Goal: Task Accomplishment & Management: Use online tool/utility

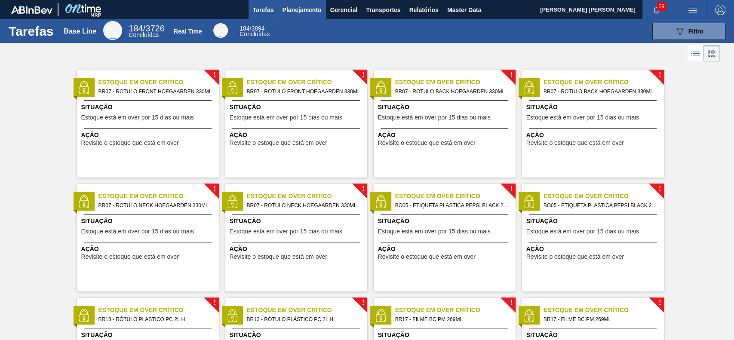
click at [309, 8] on span "Planejamento" at bounding box center [301, 10] width 39 height 10
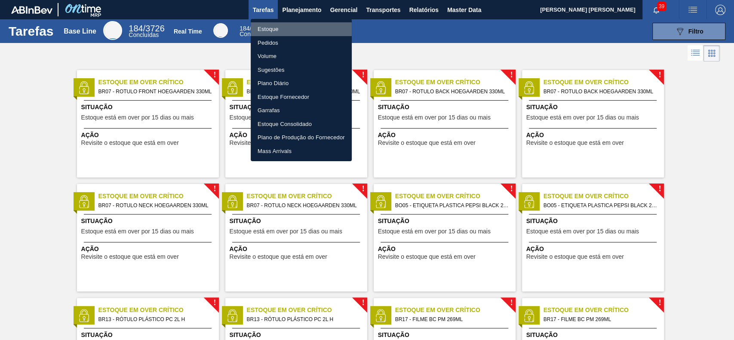
click at [282, 31] on li "Estoque" at bounding box center [301, 29] width 101 height 14
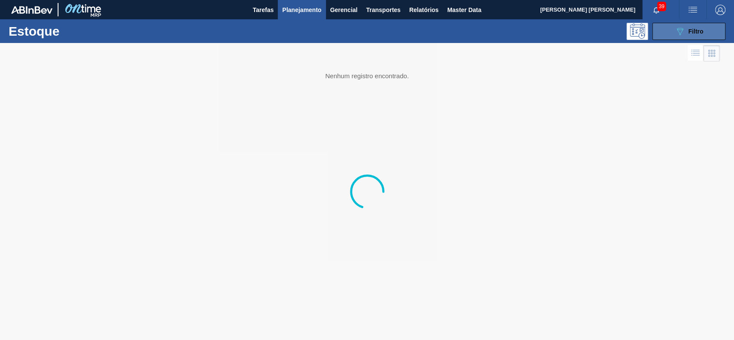
click at [666, 36] on button "089F7B8B-B2A5-4AFE-B5C0-19BA573D28AC Filtro" at bounding box center [688, 31] width 73 height 17
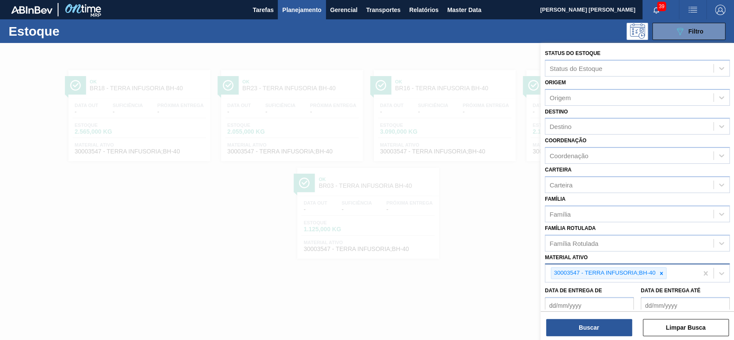
click at [655, 273] on div "30003547 - TERRA INFUSORIA;BH-40" at bounding box center [603, 273] width 105 height 11
click at [660, 273] on icon at bounding box center [661, 273] width 3 height 3
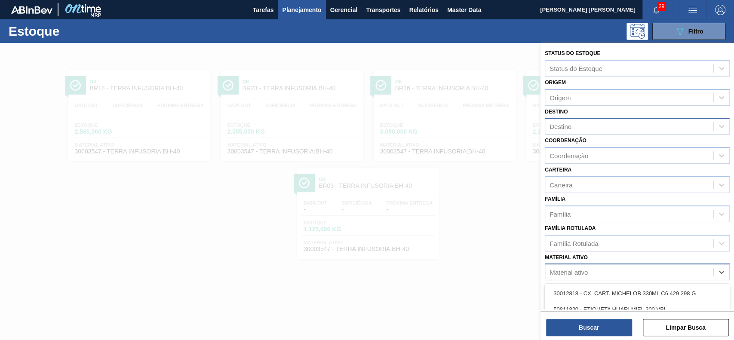
click at [575, 122] on div "Destino" at bounding box center [629, 126] width 168 height 12
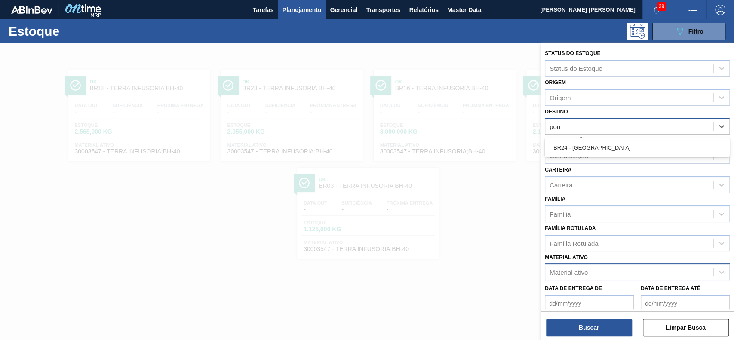
type input "pon"
click at [505, 40] on div "Estoque 089F7B8B-B2A5-4AFE-B5C0-19BA573D28AC Filtro" at bounding box center [367, 31] width 734 height 24
click at [423, 62] on div at bounding box center [367, 213] width 734 height 340
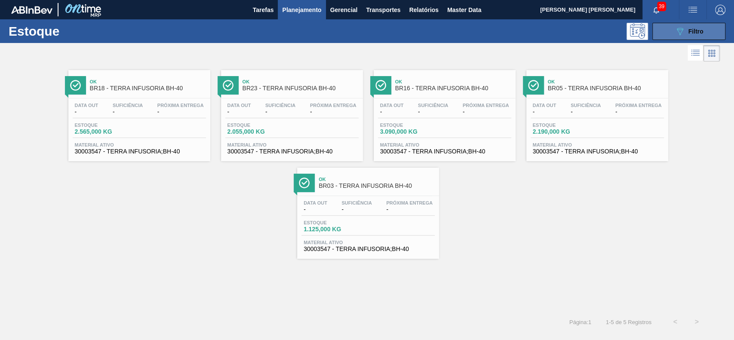
click at [686, 33] on div "089F7B8B-B2A5-4AFE-B5C0-19BA573D28AC Filtro" at bounding box center [688, 31] width 29 height 10
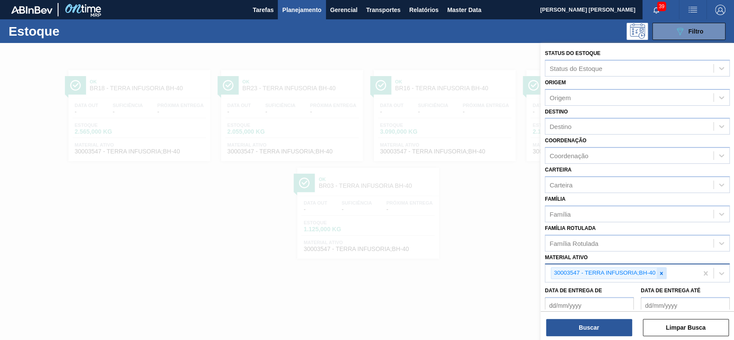
click at [660, 273] on icon at bounding box center [661, 273] width 3 height 3
paste ativo "30003535"
type ativo "30003535"
click at [582, 335] on button "Buscar" at bounding box center [589, 327] width 86 height 17
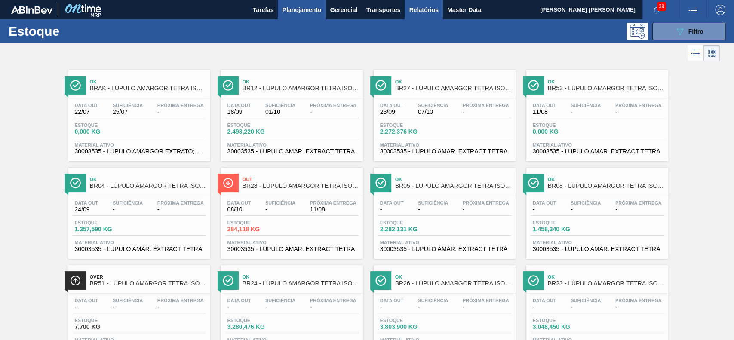
click at [423, 16] on button "Relatórios" at bounding box center [423, 9] width 38 height 19
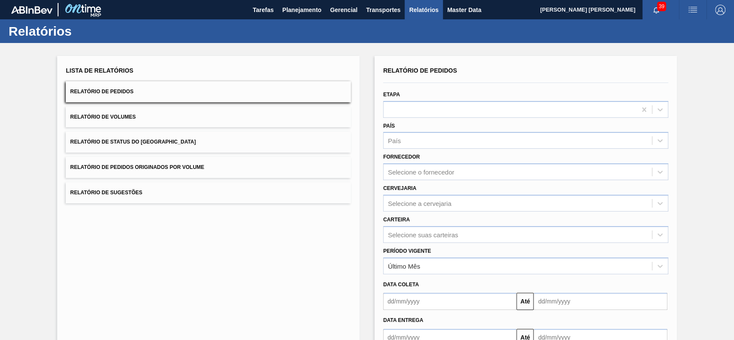
click at [205, 147] on button "Relatório de Status do Estoque" at bounding box center [208, 142] width 285 height 21
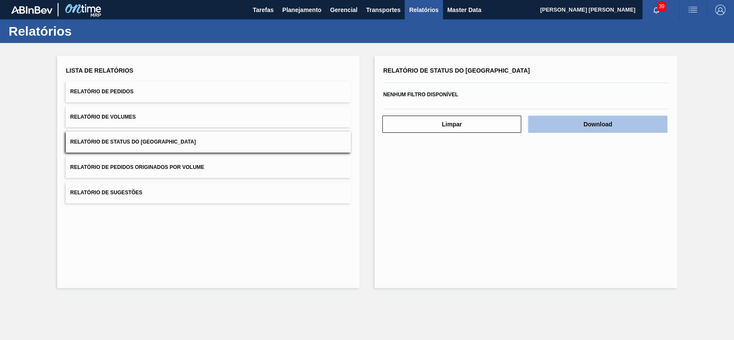
click at [599, 125] on button "Download" at bounding box center [597, 124] width 139 height 17
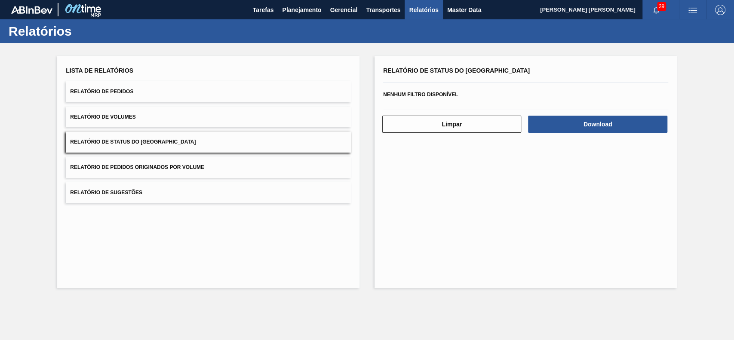
drag, startPoint x: 127, startPoint y: 91, endPoint x: 132, endPoint y: 92, distance: 4.5
click at [127, 91] on span "Relatório de Pedidos" at bounding box center [101, 92] width 63 height 6
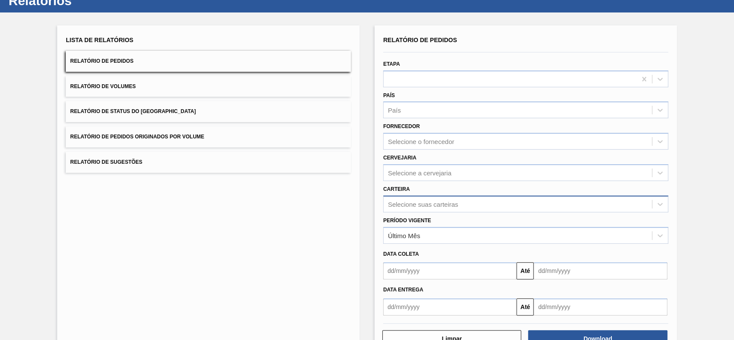
click at [430, 212] on div "Selecione suas carteiras" at bounding box center [525, 204] width 285 height 17
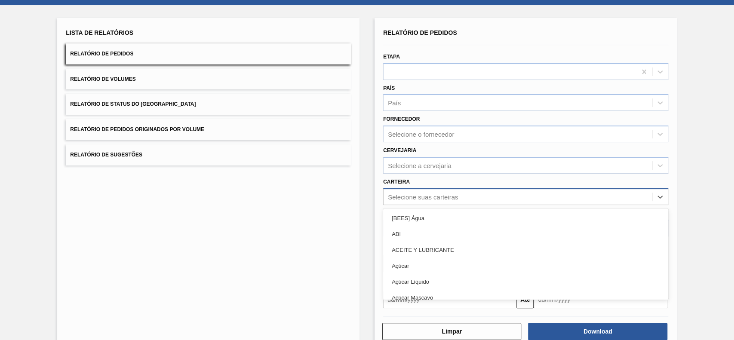
scroll to position [38, 0]
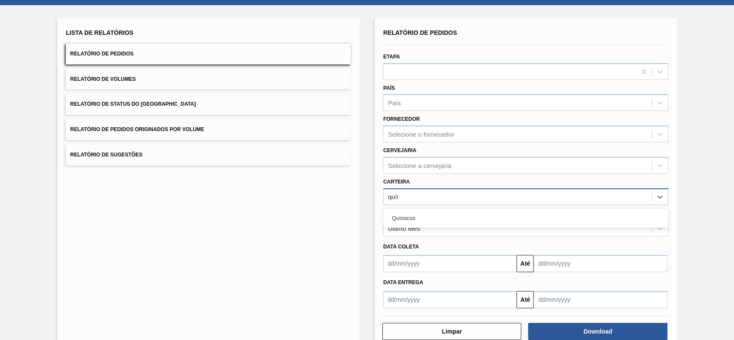
type input "quími"
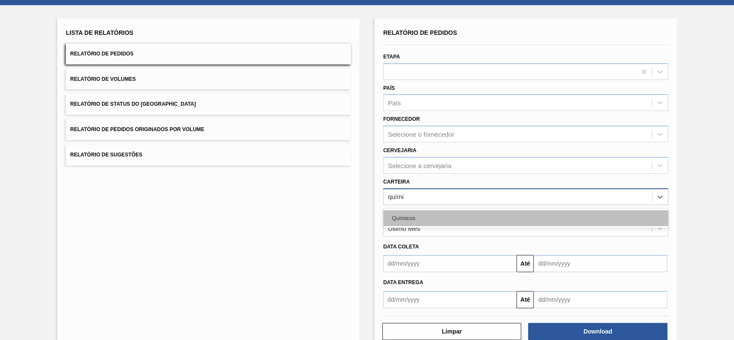
click at [434, 214] on div "Químicos" at bounding box center [525, 218] width 285 height 16
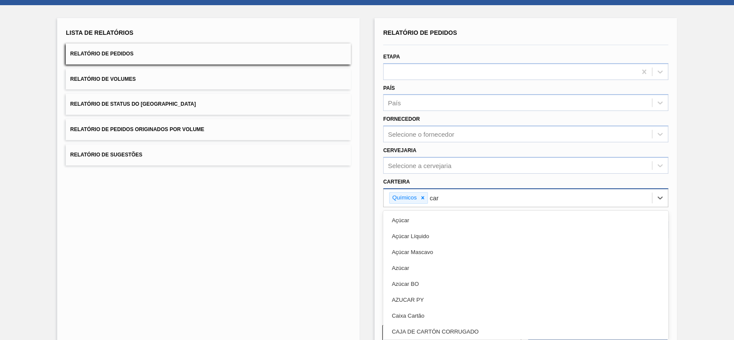
type input "carv"
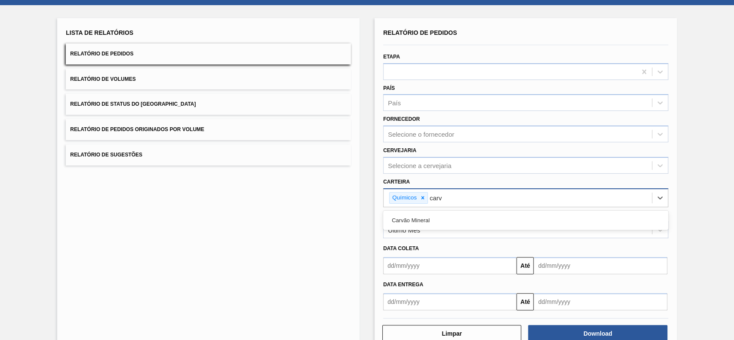
click at [434, 214] on div "Carvão Mineral" at bounding box center [525, 220] width 285 height 16
click at [433, 224] on div "Último Mês" at bounding box center [517, 230] width 268 height 12
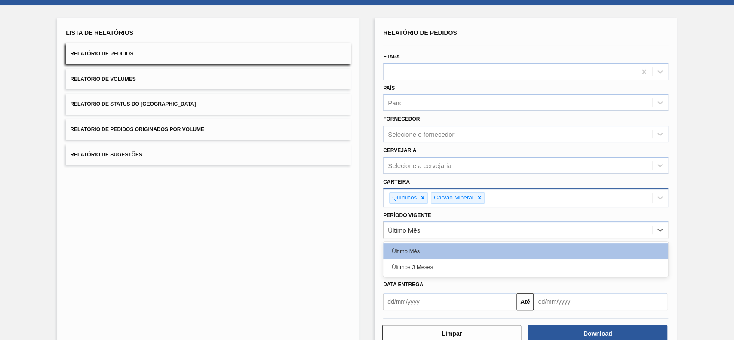
click at [430, 270] on div "Últimos 3 Meses" at bounding box center [525, 267] width 285 height 16
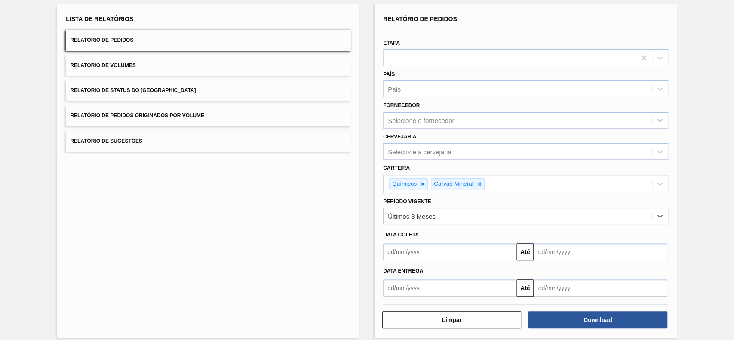
scroll to position [59, 0]
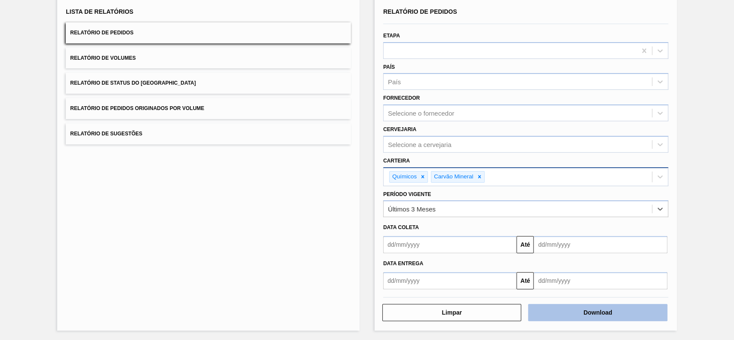
click at [556, 306] on button "Download" at bounding box center [597, 312] width 139 height 17
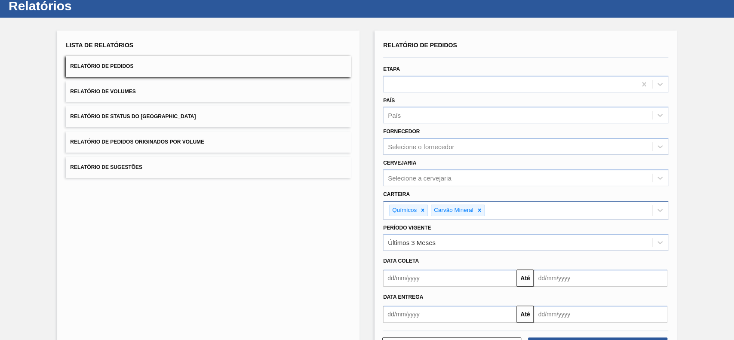
scroll to position [0, 0]
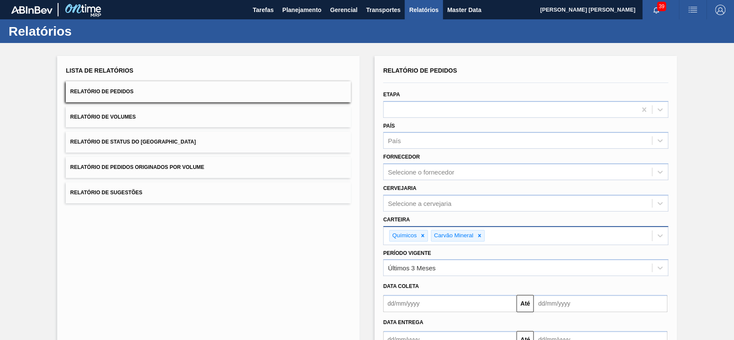
click at [340, 167] on button "Relatório de Pedidos Originados por Volume" at bounding box center [208, 167] width 285 height 21
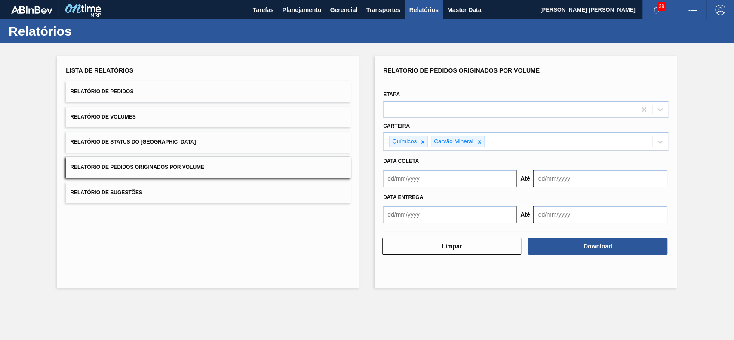
click at [164, 74] on div "Lista de Relatórios" at bounding box center [208, 70] width 285 height 12
click at [164, 84] on button "Relatório de Pedidos" at bounding box center [208, 91] width 285 height 21
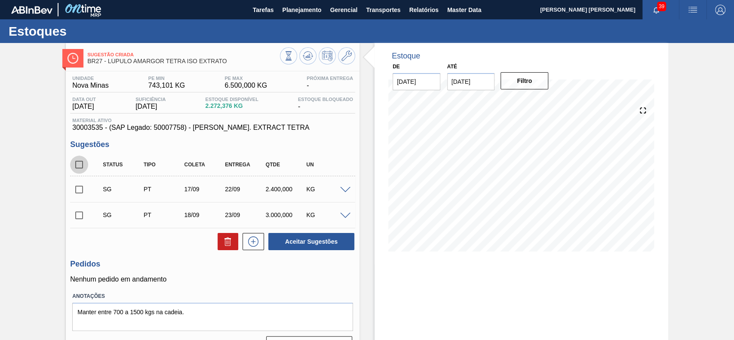
click at [79, 165] on input "checkbox" at bounding box center [79, 165] width 18 height 18
checkbox input "true"
click at [233, 248] on button at bounding box center [227, 241] width 21 height 17
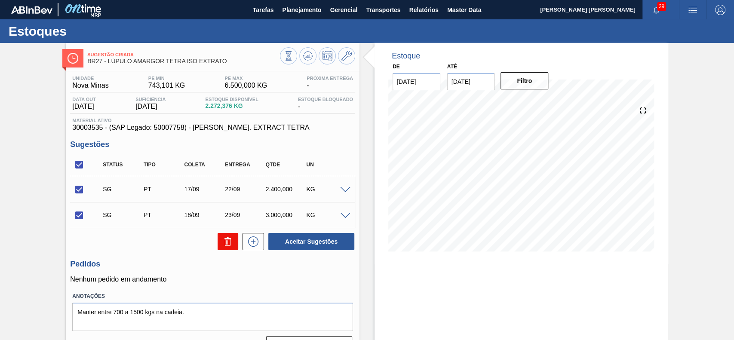
checkbox input "false"
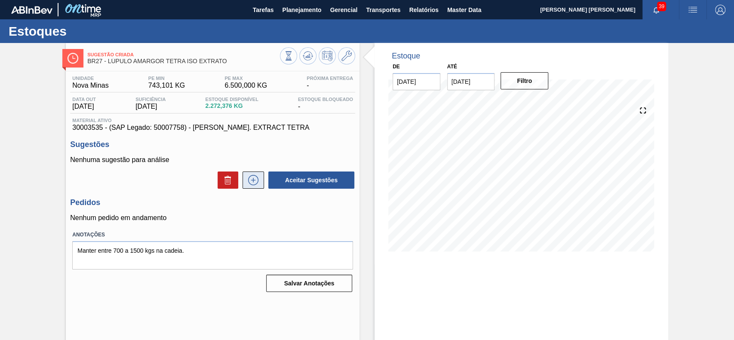
click at [248, 182] on icon at bounding box center [253, 180] width 14 height 10
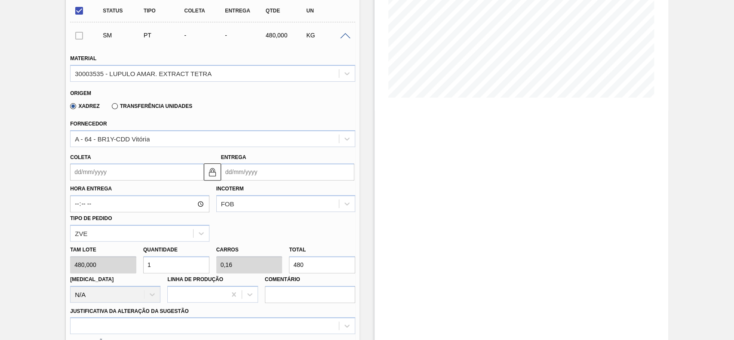
scroll to position [172, 0]
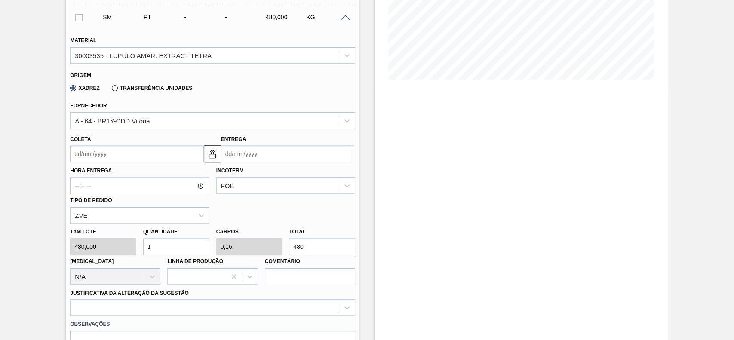
click at [116, 147] on input "Coleta" at bounding box center [136, 153] width 133 height 17
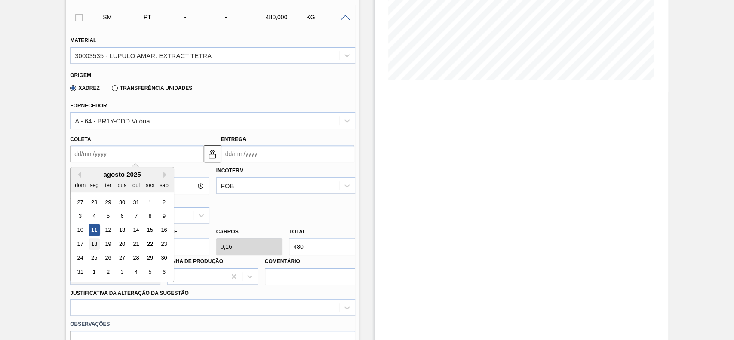
click at [98, 247] on div "18" at bounding box center [95, 244] width 12 height 12
type input "[DATE]"
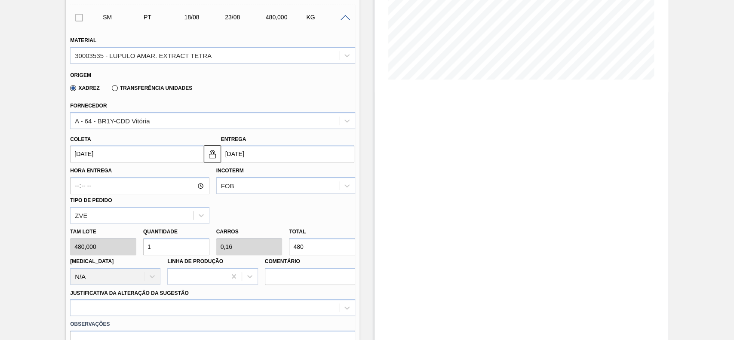
click at [155, 252] on input "1" at bounding box center [176, 246] width 66 height 17
type input "0"
type input "5"
type input "0,8"
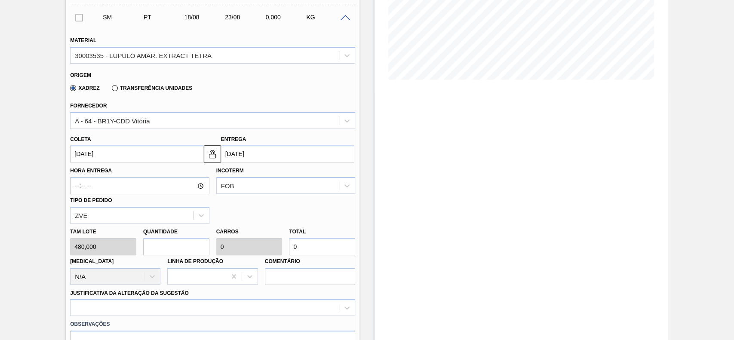
type input "2.400"
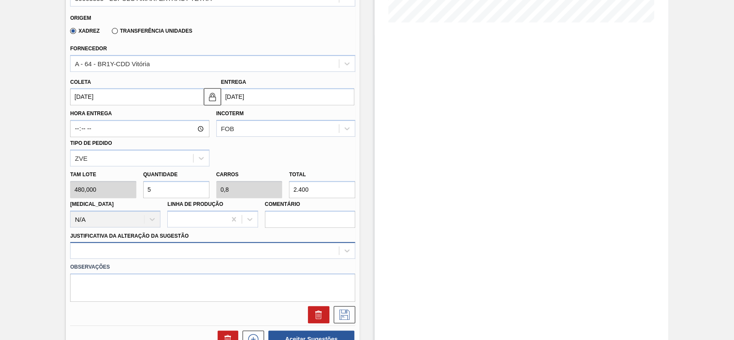
type input "5"
click at [151, 253] on div at bounding box center [212, 250] width 285 height 17
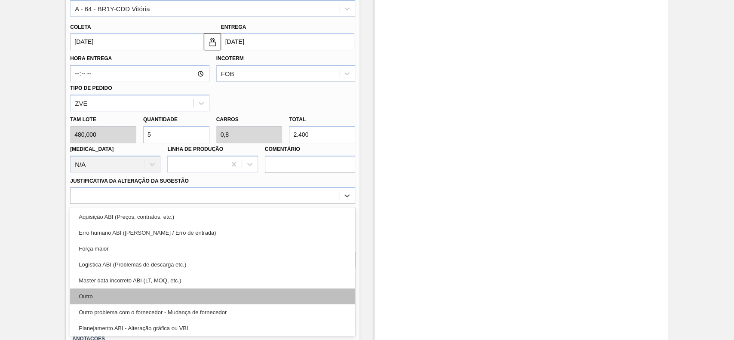
click at [126, 295] on div "Outro" at bounding box center [212, 296] width 285 height 16
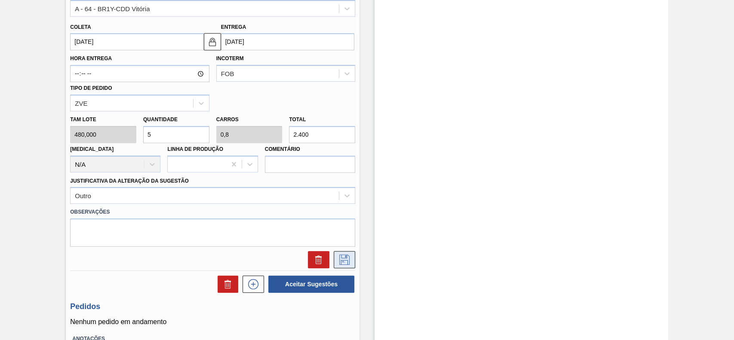
click at [347, 266] on button at bounding box center [344, 259] width 21 height 17
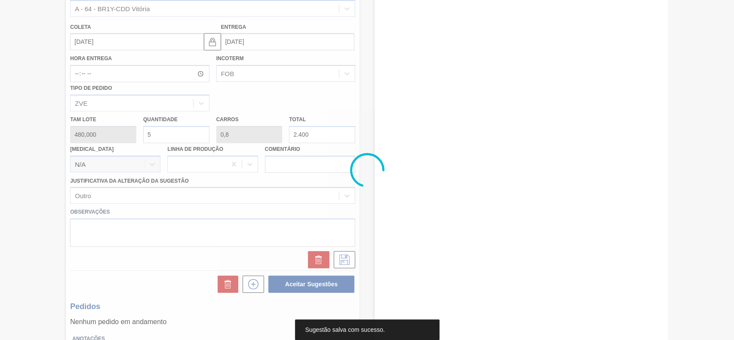
scroll to position [30, 0]
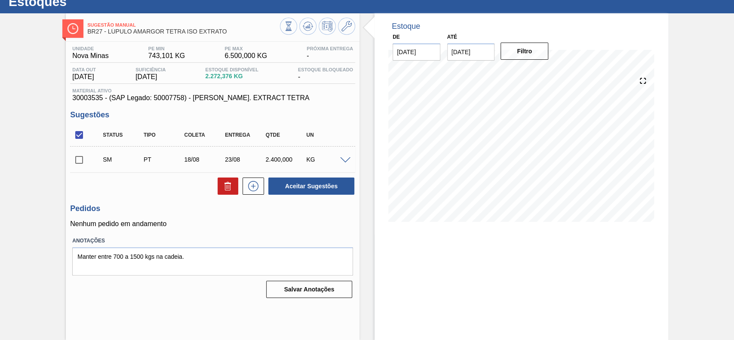
click at [343, 159] on span at bounding box center [345, 160] width 10 height 6
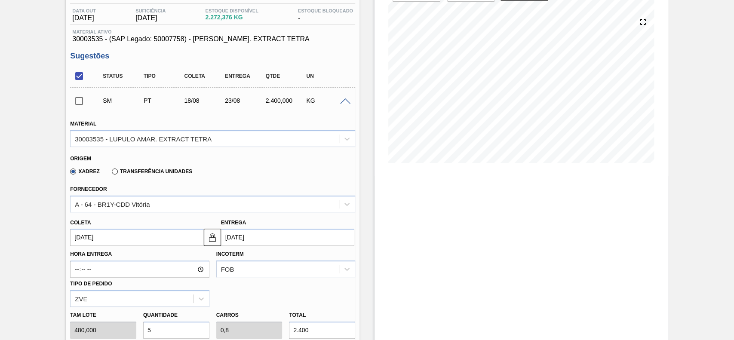
scroll to position [144, 0]
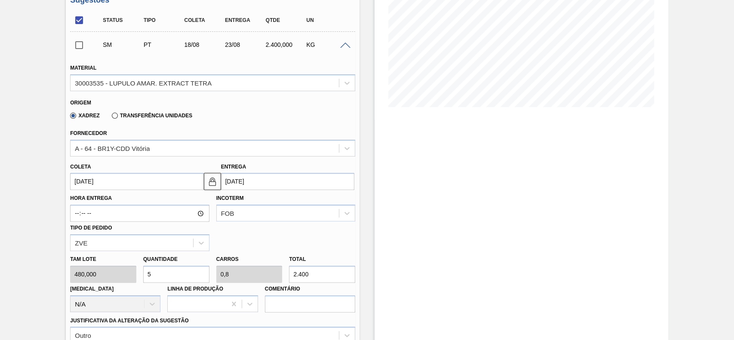
click at [179, 278] on input "5" at bounding box center [176, 274] width 66 height 17
type input "0"
type input "7"
type input "1,12"
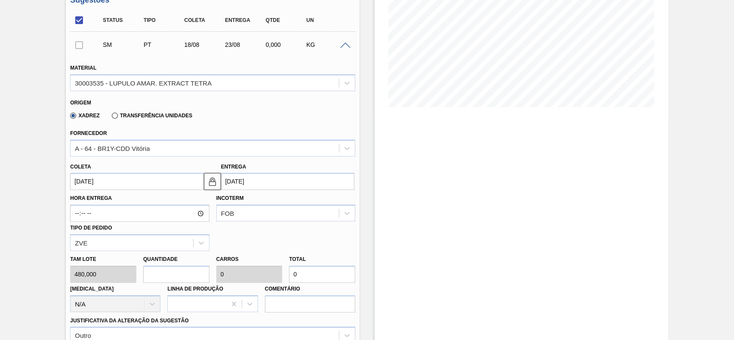
type input "3.360"
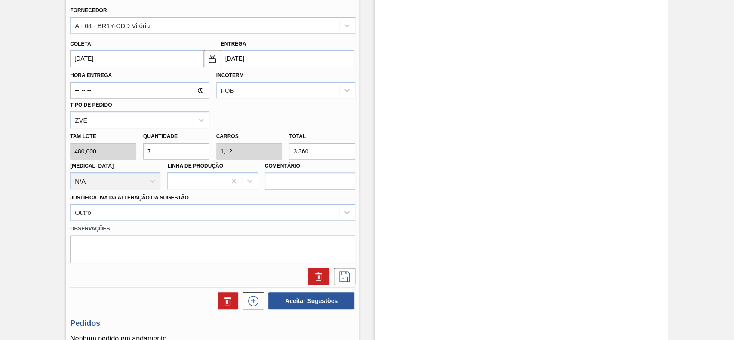
scroll to position [316, 0]
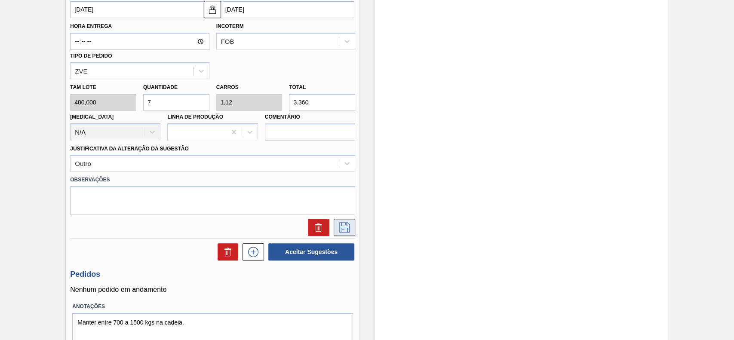
type input "7"
click at [345, 228] on icon at bounding box center [344, 227] width 10 height 10
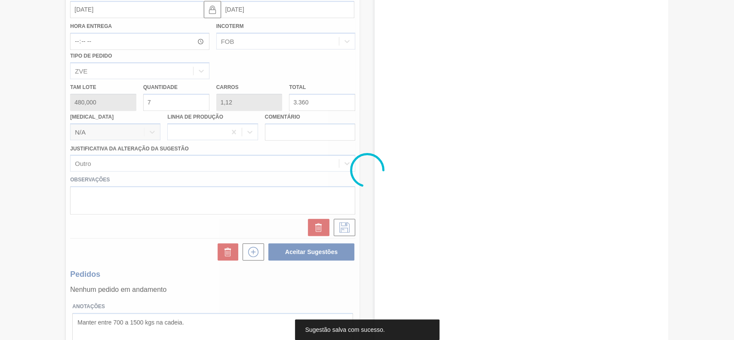
scroll to position [30, 0]
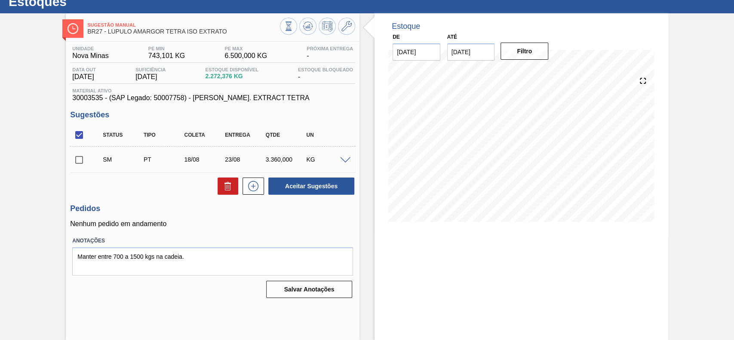
click at [77, 159] on input "checkbox" at bounding box center [79, 160] width 18 height 18
checkbox input "true"
click at [322, 188] on button "Aceitar Sugestões" at bounding box center [311, 186] width 86 height 17
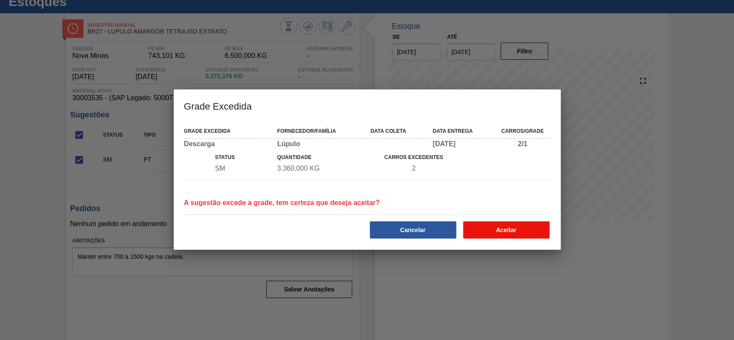
click at [489, 234] on button "Aceitar" at bounding box center [506, 229] width 86 height 17
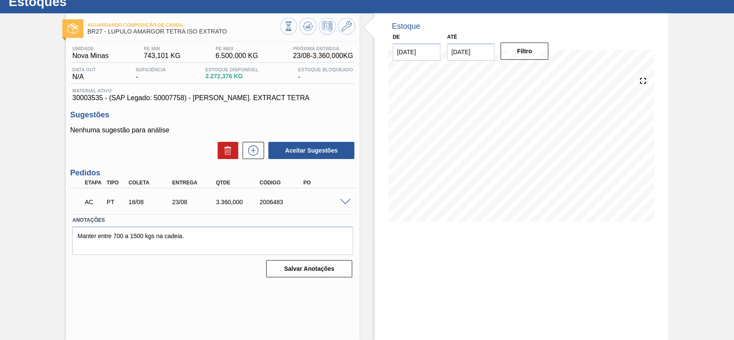
click at [343, 200] on span at bounding box center [345, 202] width 10 height 6
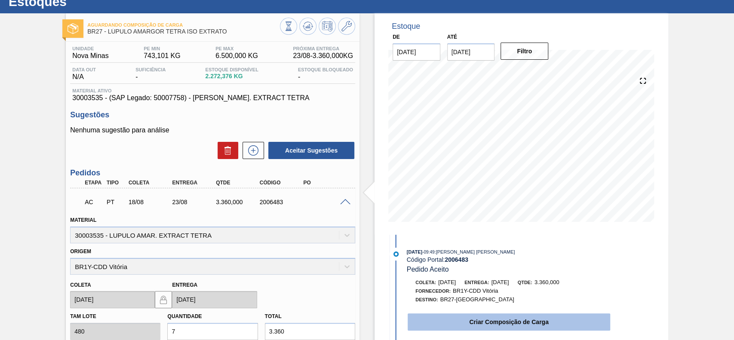
click at [517, 328] on button "Criar Composição de Carga" at bounding box center [508, 321] width 202 height 17
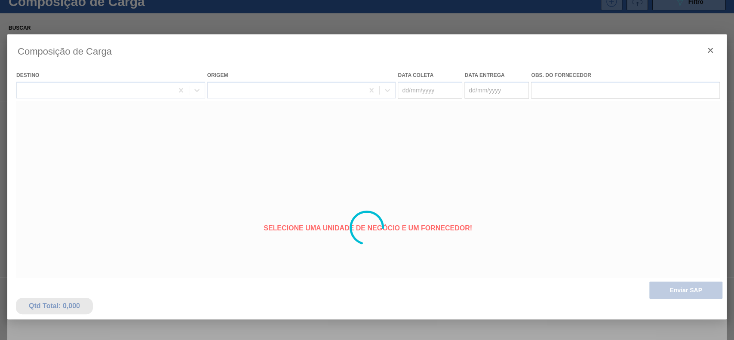
type coleta "[DATE]"
type entrega "[DATE]"
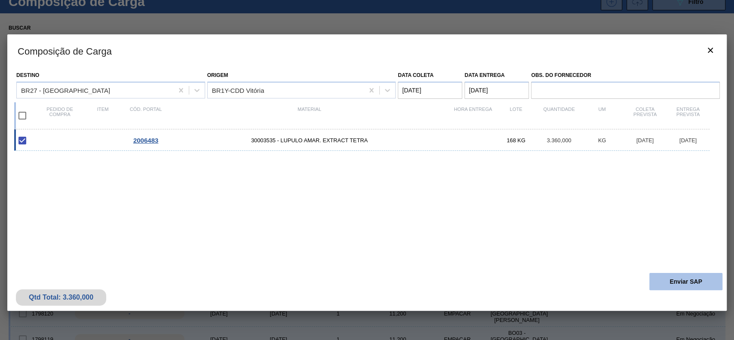
click at [678, 280] on button "Enviar SAP" at bounding box center [685, 281] width 73 height 17
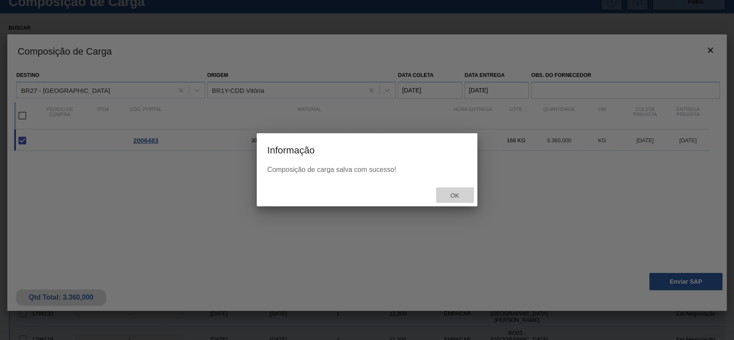
click at [450, 196] on span "Ok" at bounding box center [454, 195] width 22 height 7
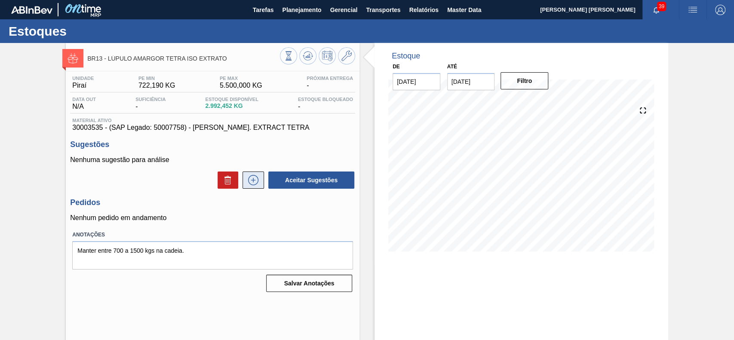
click at [251, 184] on icon at bounding box center [253, 180] width 14 height 10
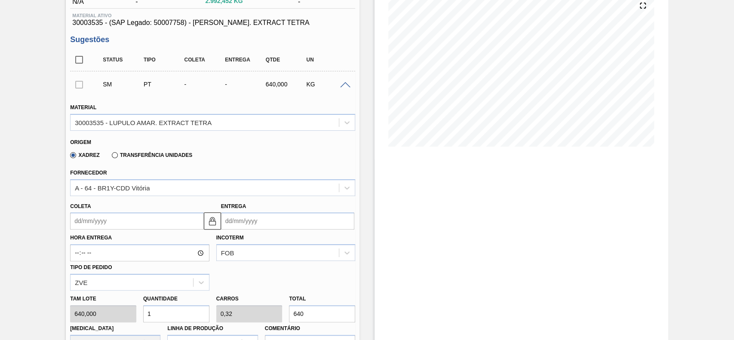
scroll to position [172, 0]
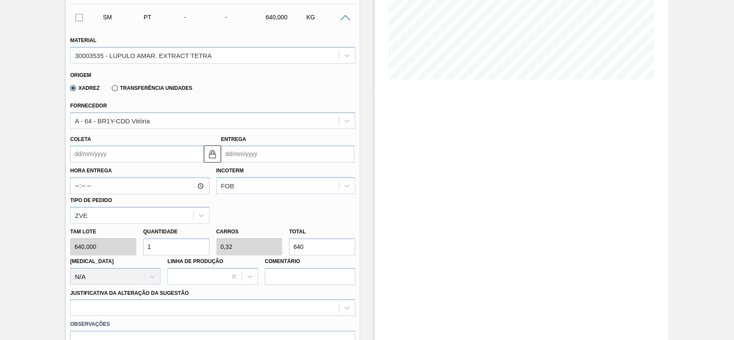
click at [174, 246] on input "1" at bounding box center [176, 246] width 66 height 17
type input "0"
type input "5"
type input "1,6"
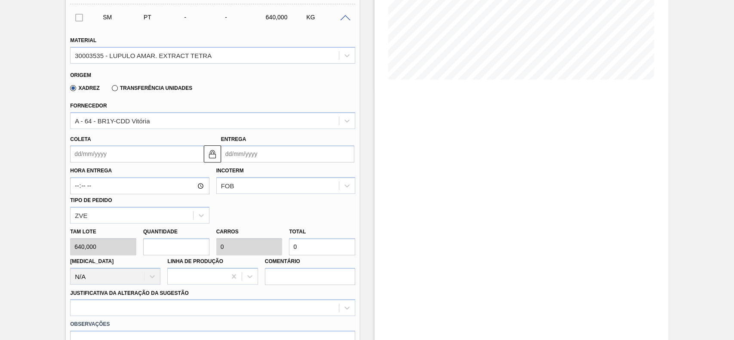
type input "3.200"
type input "5"
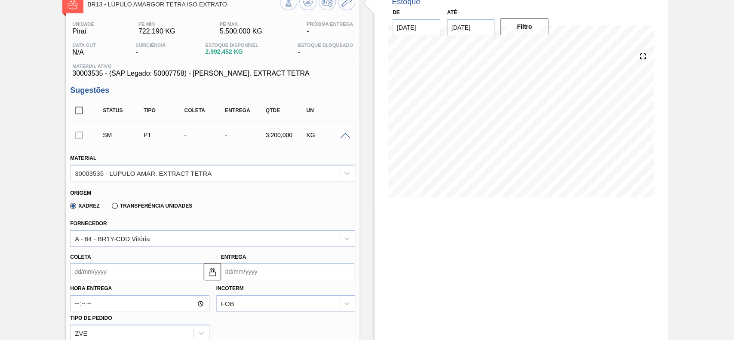
scroll to position [0, 0]
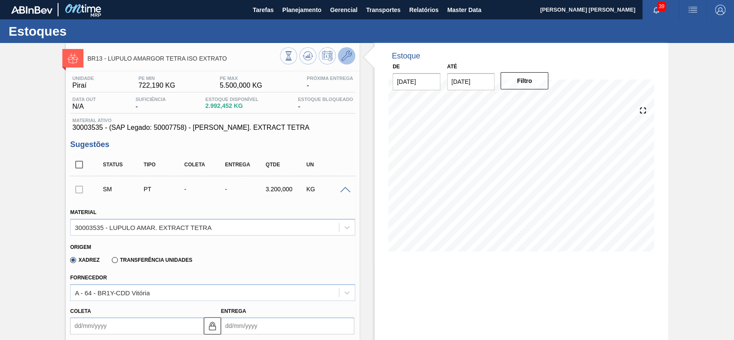
click at [345, 61] on button at bounding box center [346, 55] width 17 height 17
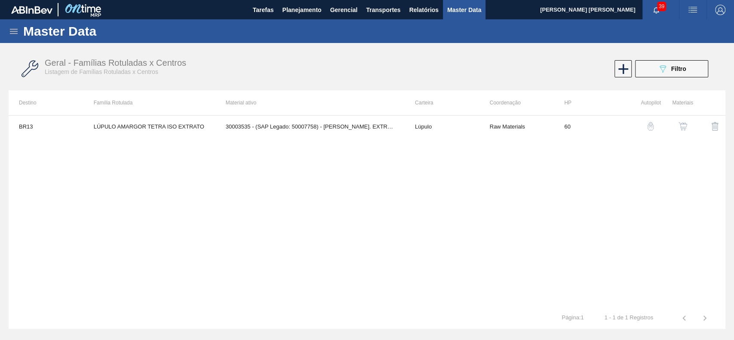
click at [683, 123] on img "button" at bounding box center [682, 126] width 9 height 9
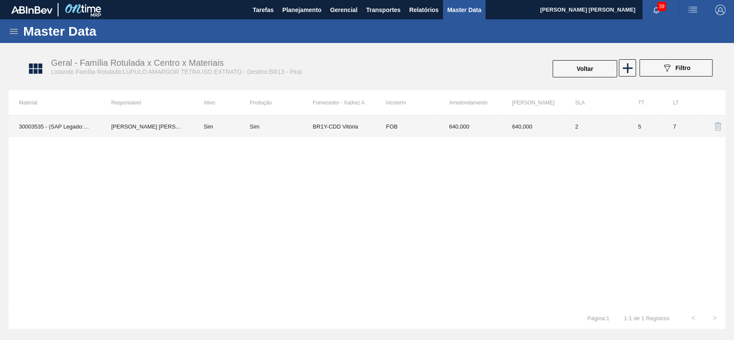
click at [175, 129] on td "[PERSON_NAME] [PERSON_NAME]" at bounding box center [147, 126] width 92 height 21
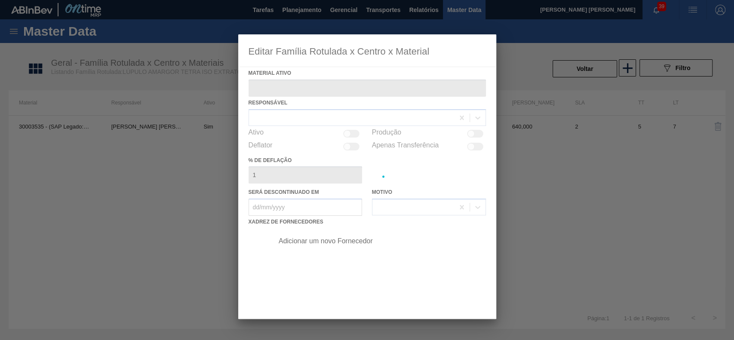
type ativo "30003535 - (SAP Legado: 50007758) - LUPULO AMAR. EXTRACT TETRA"
checkbox input "true"
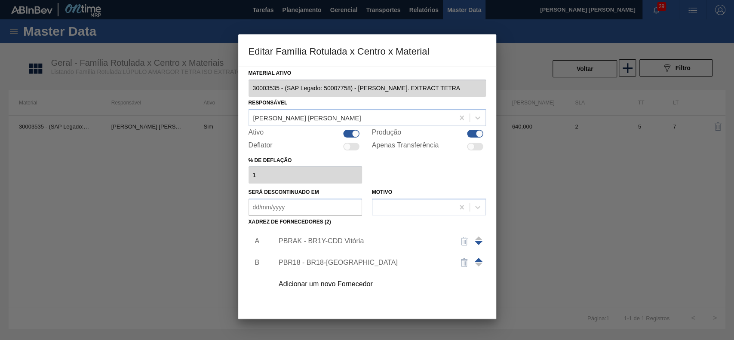
click at [331, 240] on div "PBRAK - BR1Y-CDD Vitória" at bounding box center [363, 241] width 168 height 8
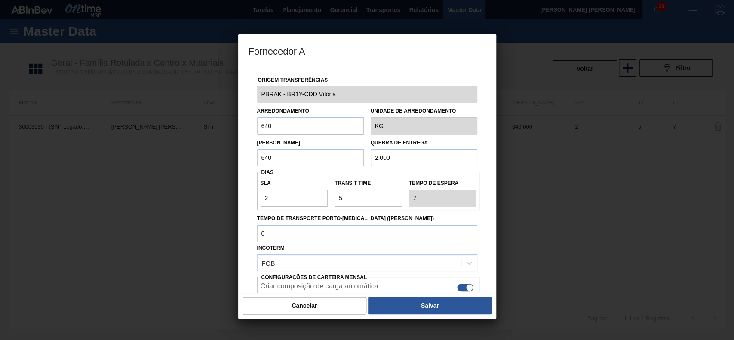
click at [286, 122] on input "640" at bounding box center [310, 125] width 107 height 17
click at [287, 122] on input "640" at bounding box center [310, 125] width 107 height 17
type input "480"
click at [485, 176] on div "Origem Transferências PBRAK - BR1Y-CDD Vitória Arredondamento 480 Unidade de ar…" at bounding box center [367, 180] width 258 height 227
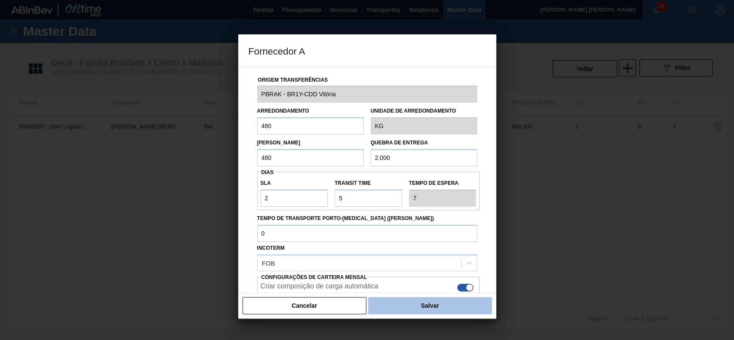
click at [430, 305] on button "Salvar" at bounding box center [429, 305] width 123 height 17
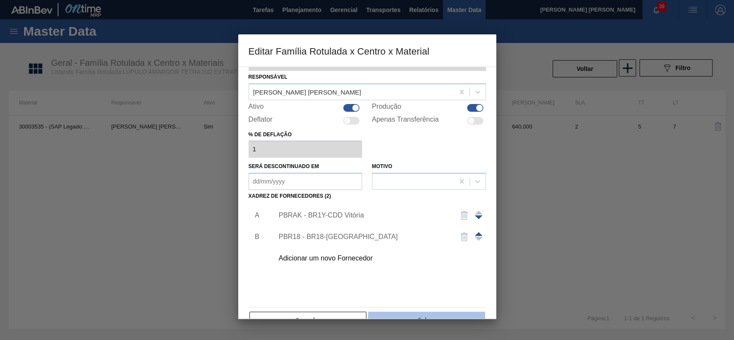
scroll to position [47, 0]
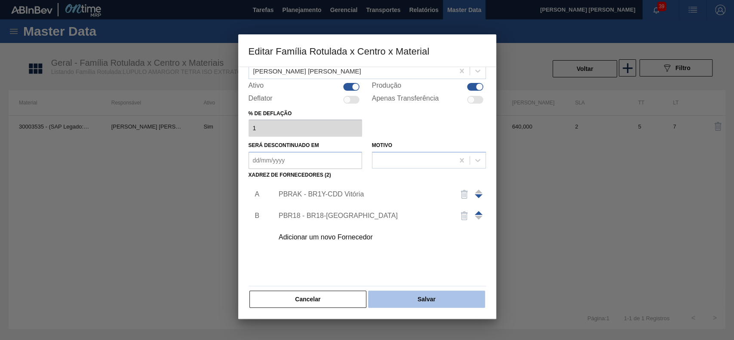
click at [450, 299] on button "Salvar" at bounding box center [426, 299] width 116 height 17
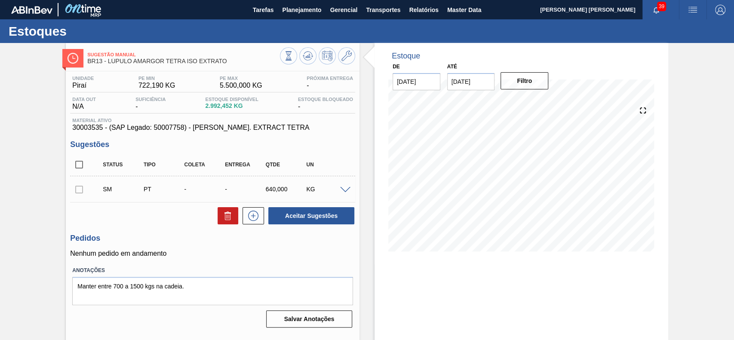
click at [343, 187] on span at bounding box center [345, 190] width 10 height 6
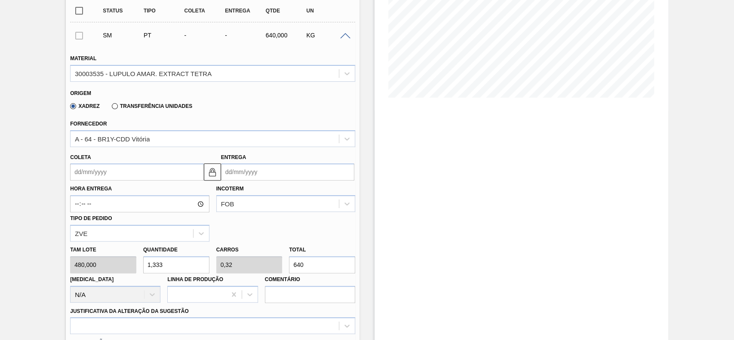
scroll to position [172, 0]
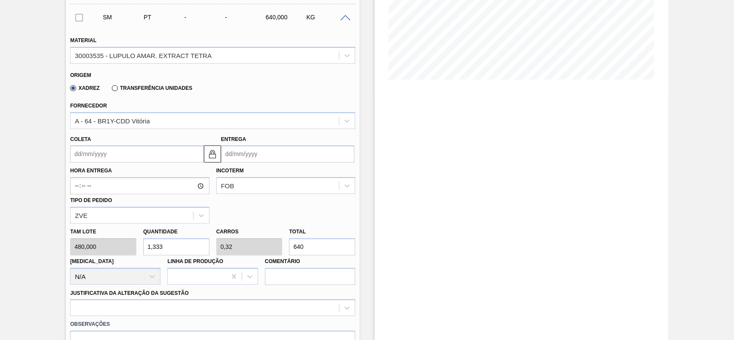
click at [177, 242] on input "1,333" at bounding box center [176, 246] width 66 height 17
type input "5"
type input "1,2"
type input "2.400"
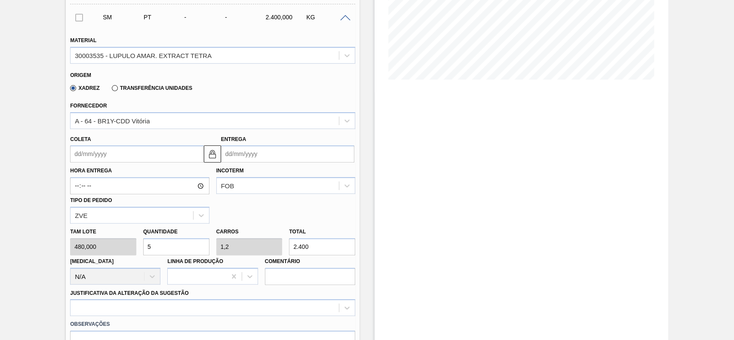
type input "5"
click at [158, 158] on input "Coleta" at bounding box center [136, 153] width 133 height 17
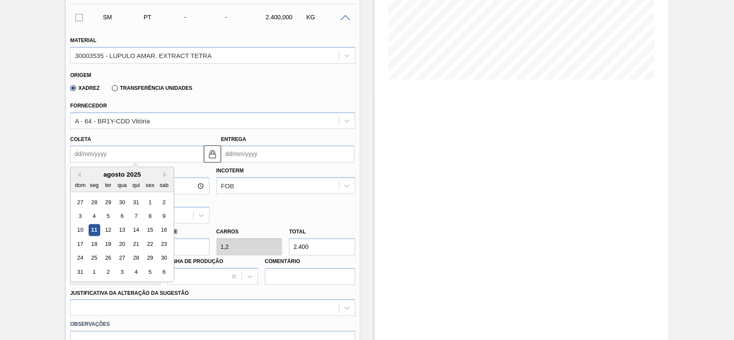
click at [100, 177] on div "agosto 2025" at bounding box center [121, 174] width 103 height 7
click at [97, 244] on div "18" at bounding box center [95, 244] width 12 height 12
type input "[DATE]"
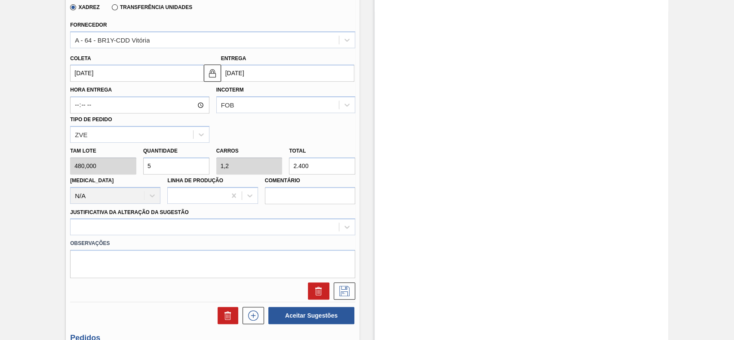
scroll to position [286, 0]
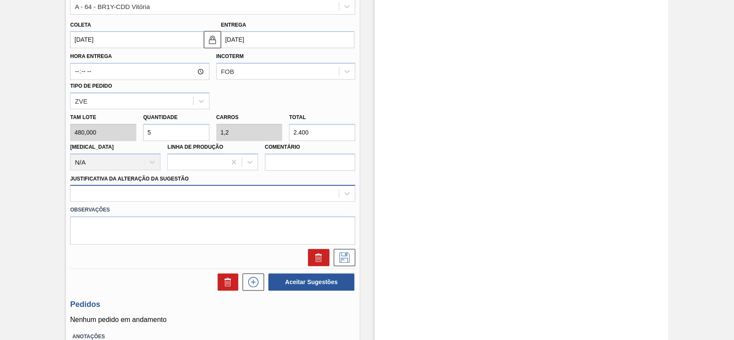
click at [144, 187] on div at bounding box center [204, 193] width 268 height 12
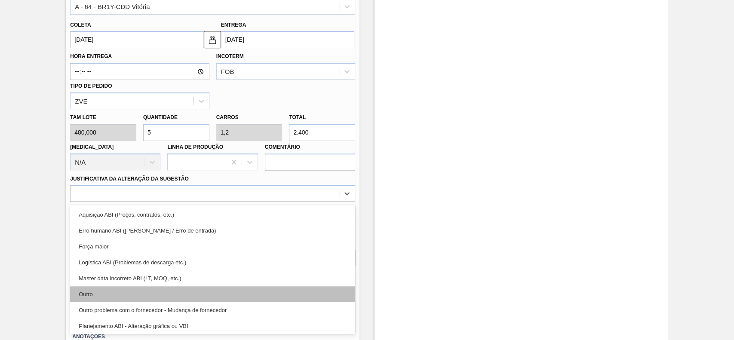
click at [100, 294] on div "Outro" at bounding box center [212, 294] width 285 height 16
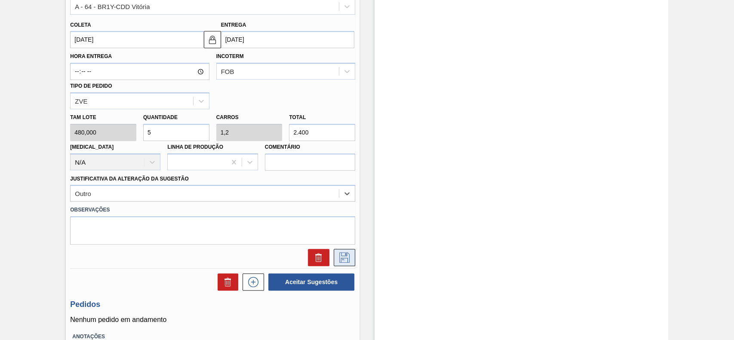
click at [348, 256] on icon at bounding box center [344, 257] width 10 height 10
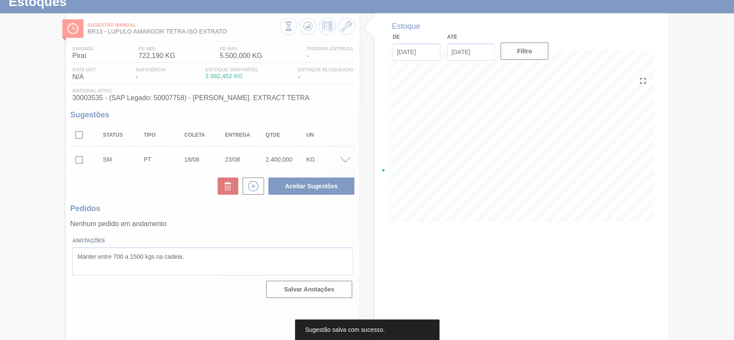
scroll to position [30, 0]
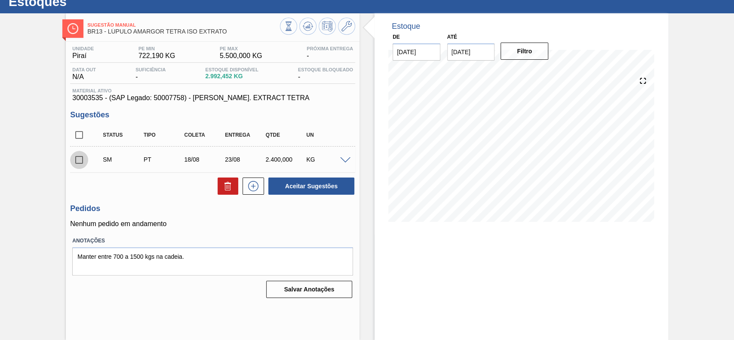
drag, startPoint x: 77, startPoint y: 161, endPoint x: 210, endPoint y: 187, distance: 135.0
click at [78, 160] on input "checkbox" at bounding box center [79, 160] width 18 height 18
click at [334, 181] on button "Aceitar Sugestões" at bounding box center [311, 186] width 86 height 17
checkbox input "false"
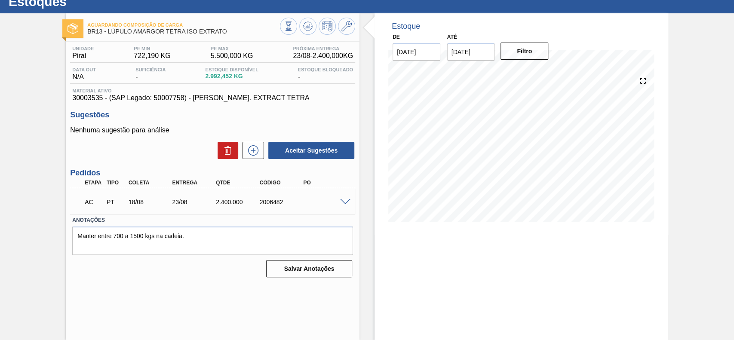
click at [343, 204] on span at bounding box center [345, 202] width 10 height 6
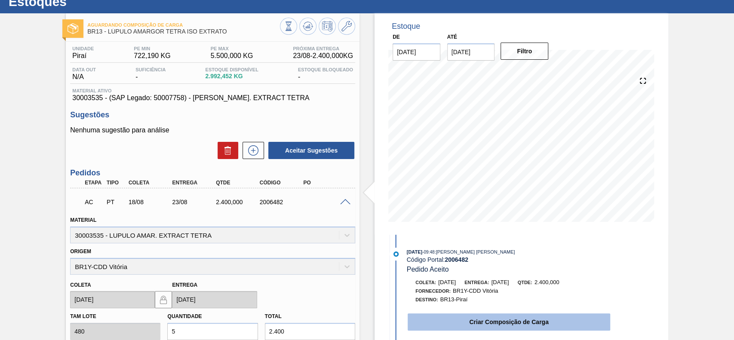
click at [566, 326] on button "Criar Composição de Carga" at bounding box center [508, 321] width 202 height 17
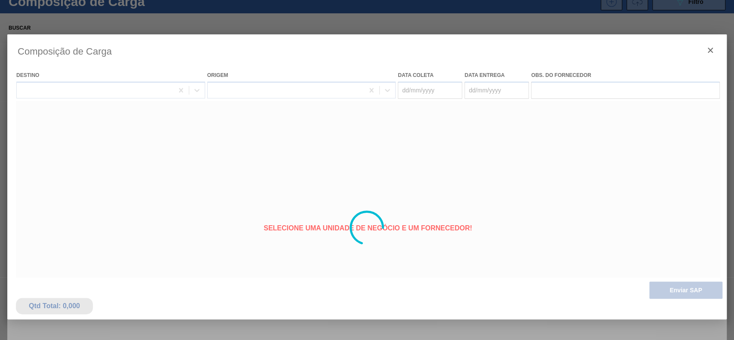
type coleta "[DATE]"
type entrega "[DATE]"
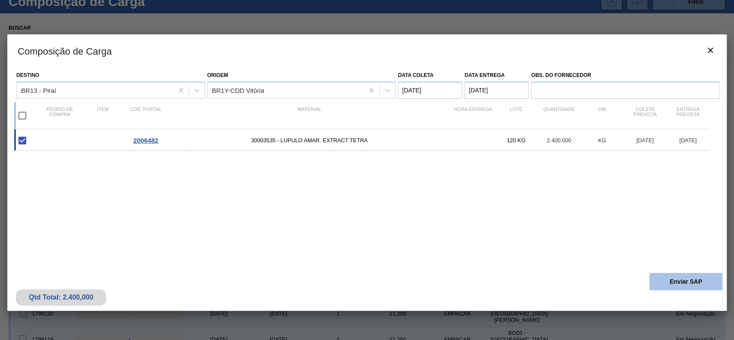
click at [676, 284] on button "Enviar SAP" at bounding box center [685, 281] width 73 height 17
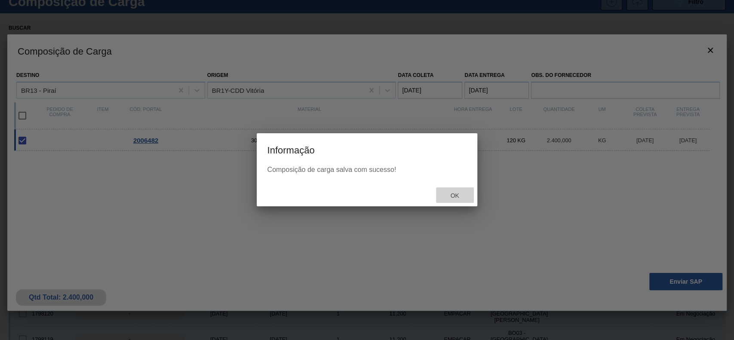
click at [451, 198] on span "Ok" at bounding box center [454, 195] width 22 height 7
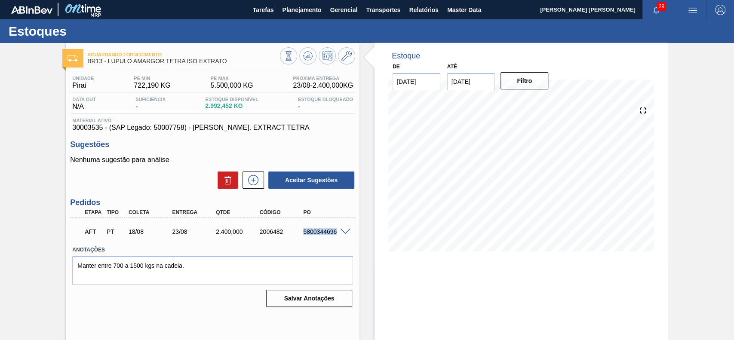
drag, startPoint x: 302, startPoint y: 233, endPoint x: 335, endPoint y: 230, distance: 33.6
click at [335, 230] on div "5800344696" at bounding box center [325, 231] width 49 height 7
copy div "5800344696"
drag, startPoint x: 300, startPoint y: 234, endPoint x: 339, endPoint y: 242, distance: 39.8
click at [339, 242] on div "AFT PT 18/08 23/08 3.360,000 2006483 5800344697" at bounding box center [212, 230] width 285 height 21
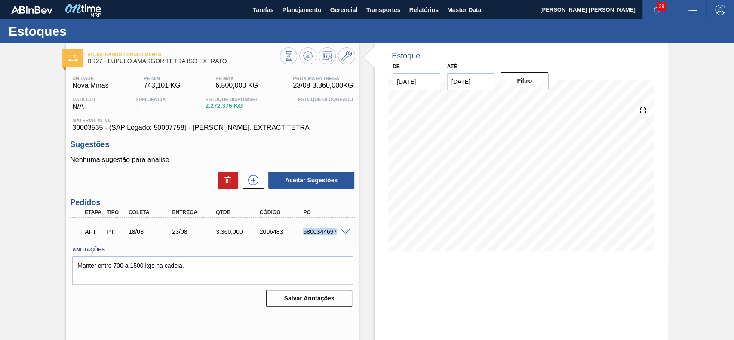
copy div "5800344697"
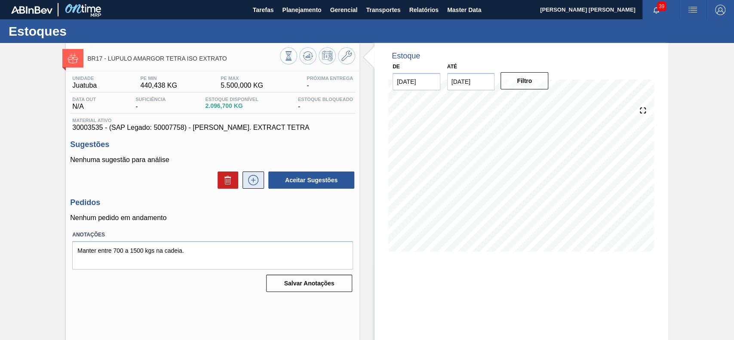
click at [250, 185] on icon at bounding box center [253, 180] width 14 height 10
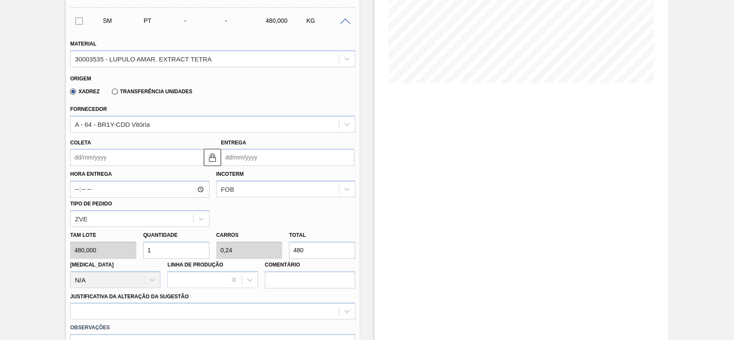
scroll to position [172, 0]
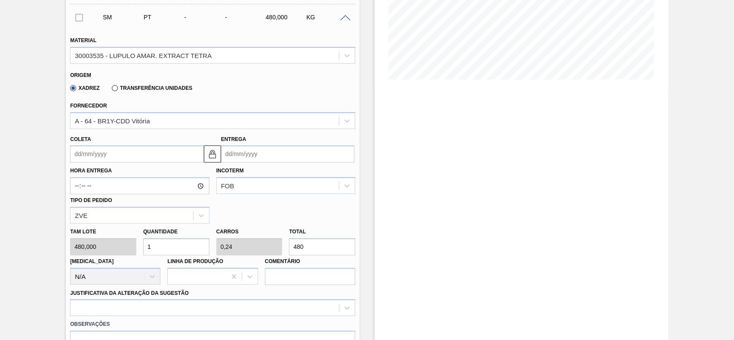
click at [182, 239] on input "1" at bounding box center [176, 246] width 66 height 17
type input "0"
type input "4"
type input "0,96"
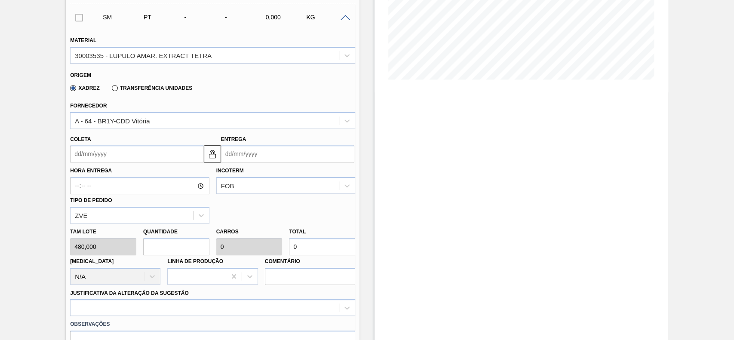
type input "1.920"
type input "4"
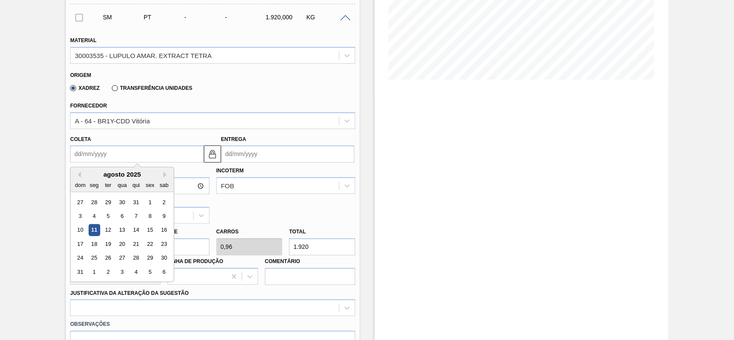
click at [136, 162] on input "Coleta" at bounding box center [136, 153] width 133 height 17
drag, startPoint x: 92, startPoint y: 244, endPoint x: 98, endPoint y: 251, distance: 10.0
click at [92, 244] on div "18" at bounding box center [95, 244] width 12 height 12
type input "[DATE]"
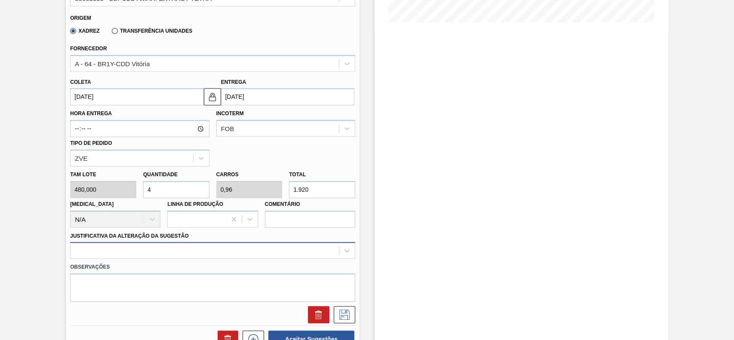
click at [180, 247] on div at bounding box center [212, 250] width 285 height 17
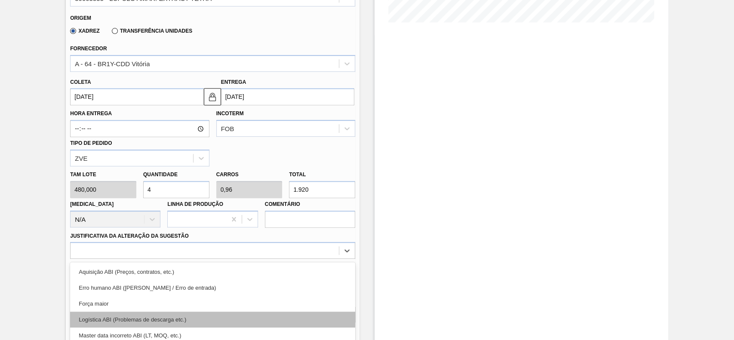
scroll to position [284, 0]
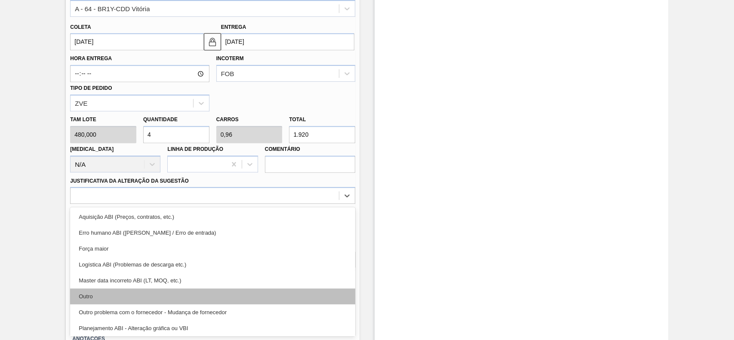
click at [127, 296] on div "Outro" at bounding box center [212, 296] width 285 height 16
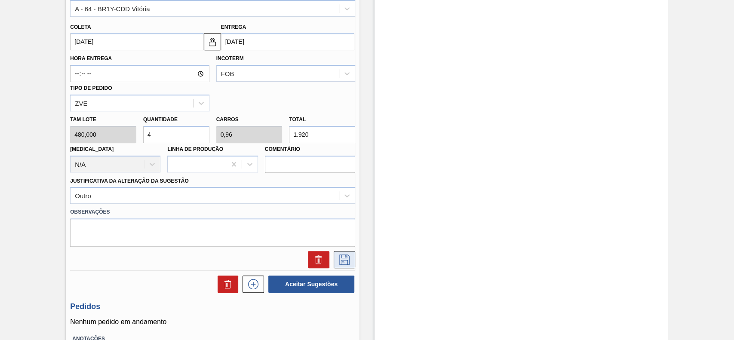
click at [351, 257] on button at bounding box center [344, 259] width 21 height 17
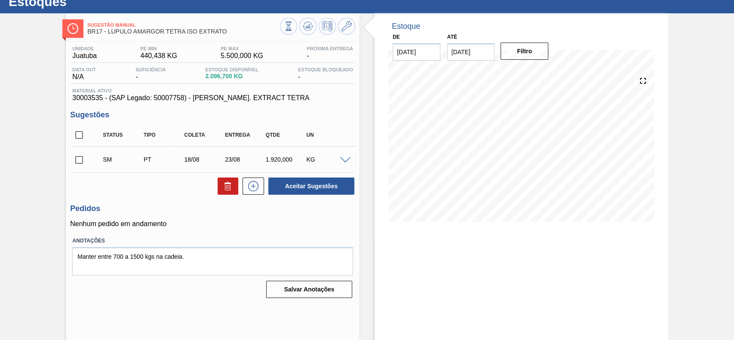
scroll to position [30, 0]
click at [78, 159] on input "checkbox" at bounding box center [79, 160] width 18 height 18
click at [318, 186] on button "Aceitar Sugestões" at bounding box center [311, 186] width 86 height 17
checkbox input "false"
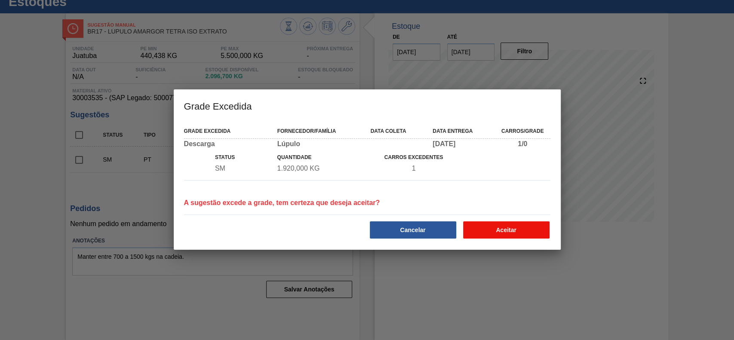
click at [488, 232] on button "Aceitar" at bounding box center [506, 229] width 86 height 17
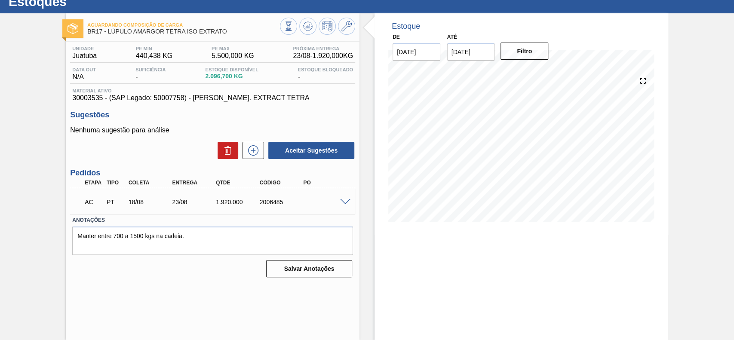
click at [340, 203] on span at bounding box center [345, 202] width 10 height 6
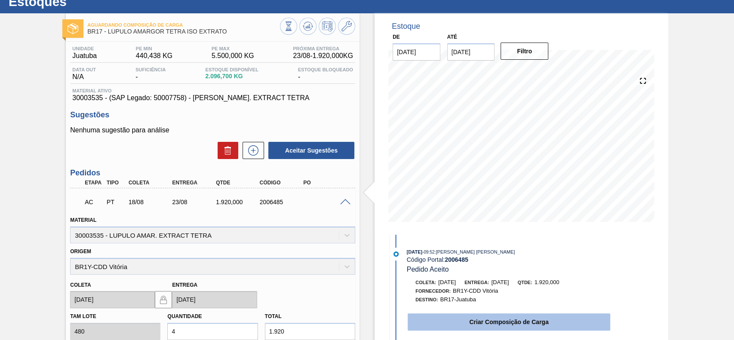
click at [441, 321] on button "Criar Composição de Carga" at bounding box center [508, 321] width 202 height 17
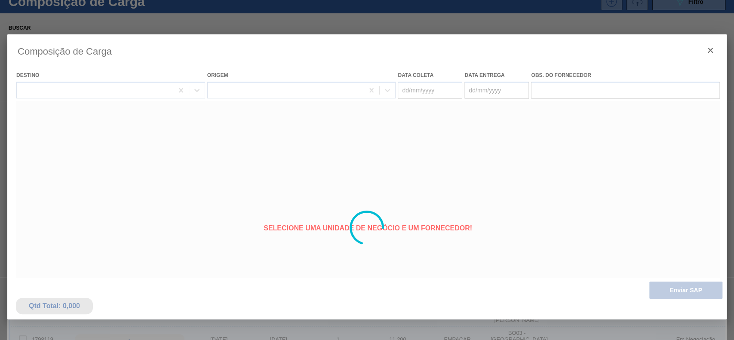
type coleta "[DATE]"
type entrega "[DATE]"
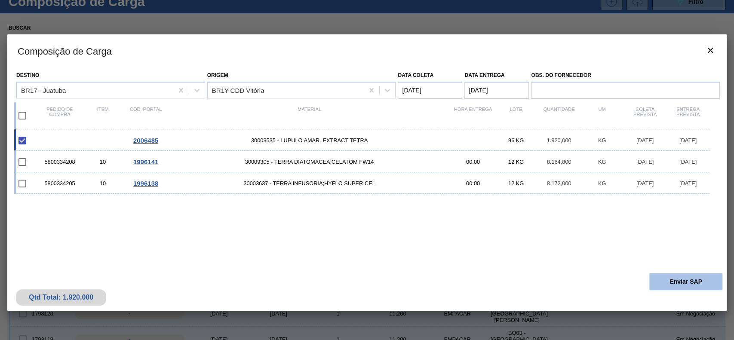
click at [689, 287] on button "Enviar SAP" at bounding box center [685, 281] width 73 height 17
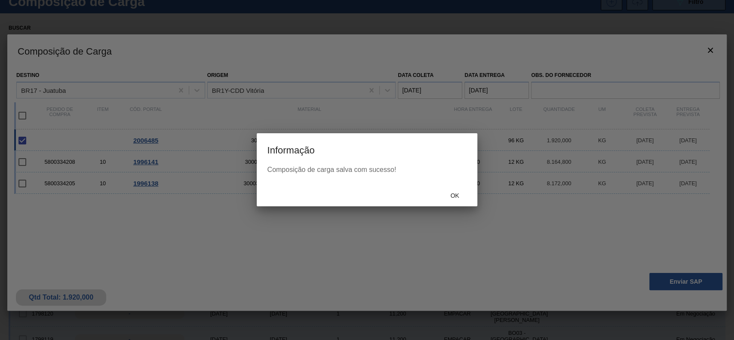
click at [456, 199] on span "Ok" at bounding box center [454, 195] width 22 height 7
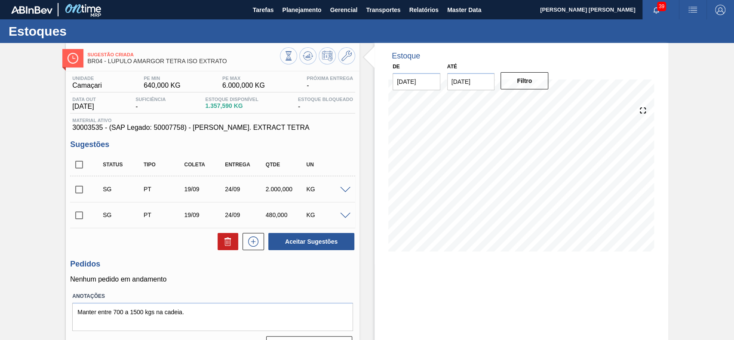
click at [343, 187] on span at bounding box center [345, 190] width 10 height 6
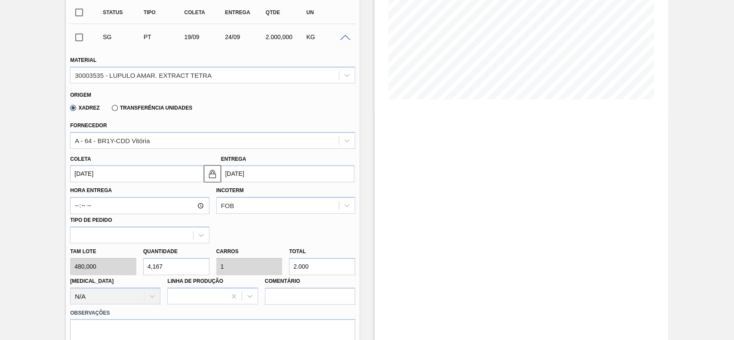
scroll to position [172, 0]
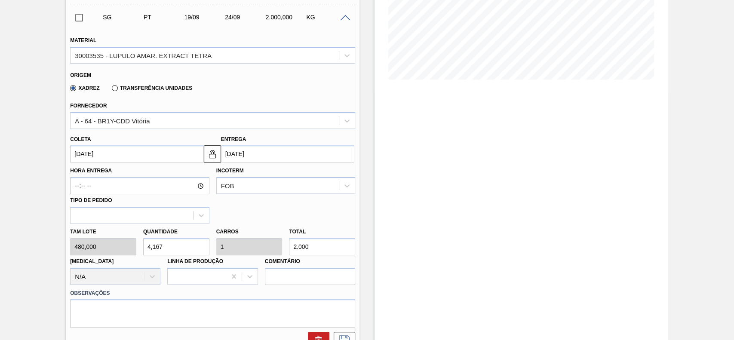
click at [110, 150] on input "[DATE]" at bounding box center [136, 153] width 133 height 17
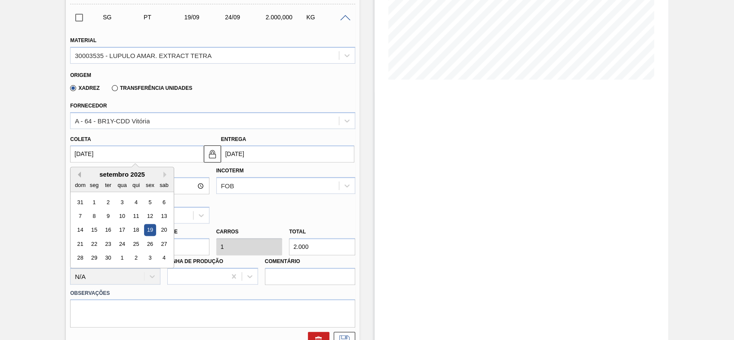
click at [77, 177] on button "Previous Month" at bounding box center [78, 174] width 6 height 6
click at [92, 242] on div "18" at bounding box center [95, 244] width 12 height 12
type input "[DATE]"
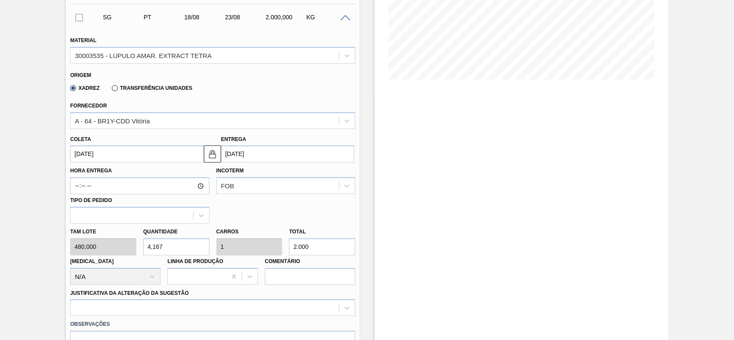
click at [168, 246] on input "4,167" at bounding box center [176, 246] width 66 height 17
type input "2.000,16"
type input "0"
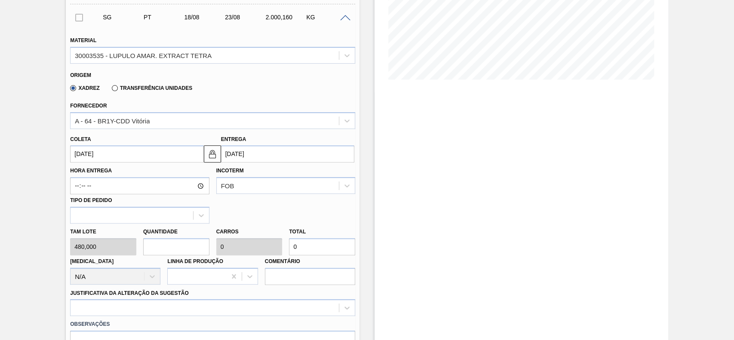
type input "2"
type input "0,48"
type input "960"
click at [173, 242] on input "2" at bounding box center [176, 246] width 66 height 17
type input "0"
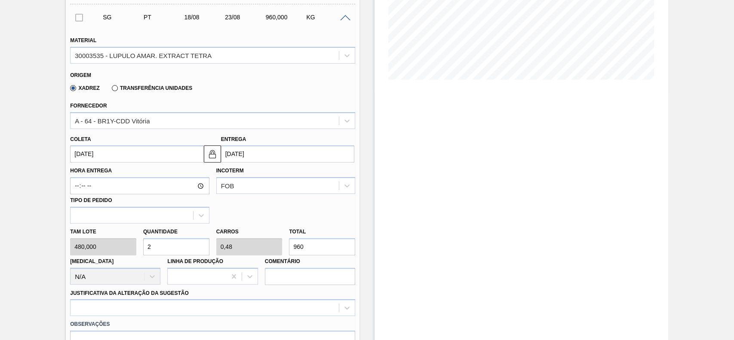
type input "0"
type input "4"
type input "0,96"
type input "1.920"
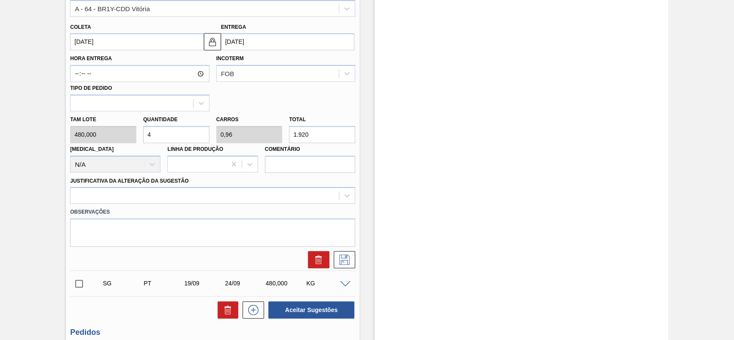
scroll to position [286, 0]
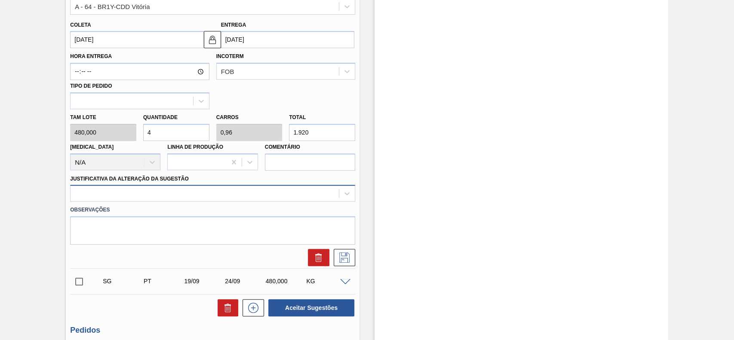
type input "4"
click at [178, 189] on div at bounding box center [204, 193] width 268 height 12
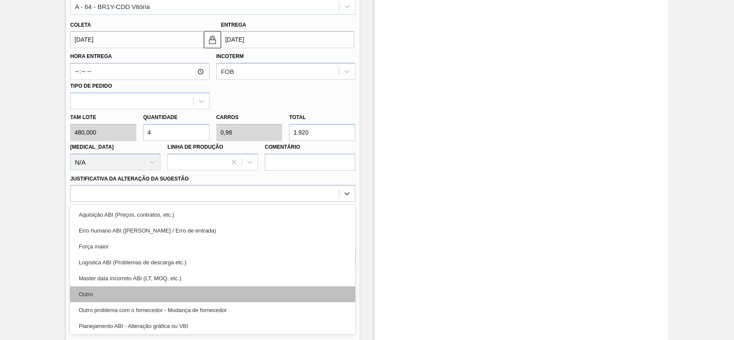
click at [106, 298] on div "Outro" at bounding box center [212, 294] width 285 height 16
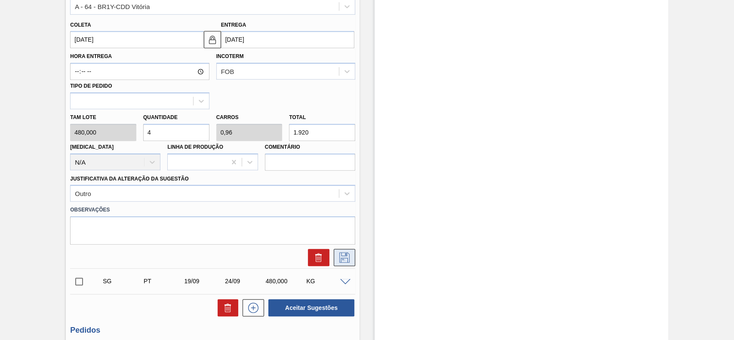
click at [349, 258] on icon at bounding box center [344, 257] width 14 height 10
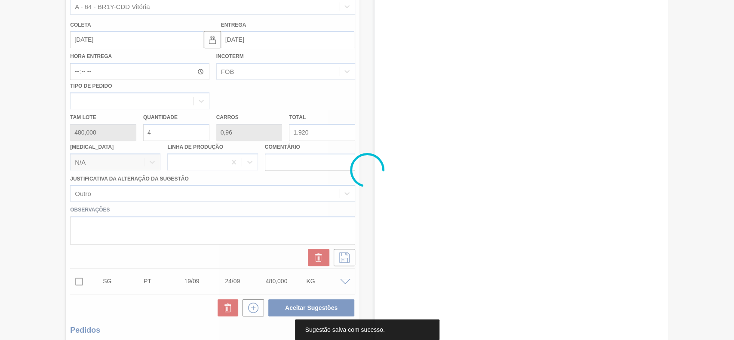
scroll to position [30, 0]
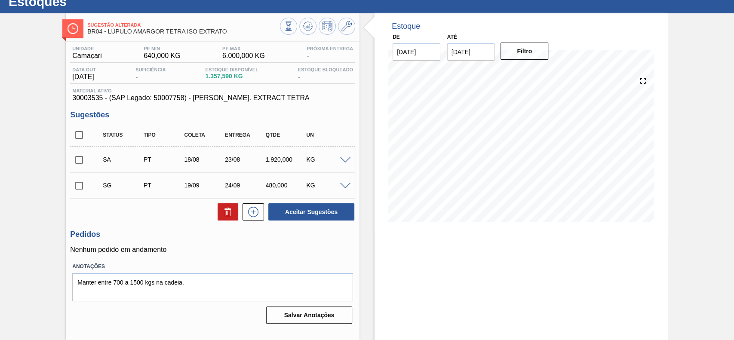
click at [79, 190] on input "checkbox" at bounding box center [79, 186] width 18 height 18
click at [225, 212] on icon at bounding box center [228, 212] width 10 height 10
checkbox input "false"
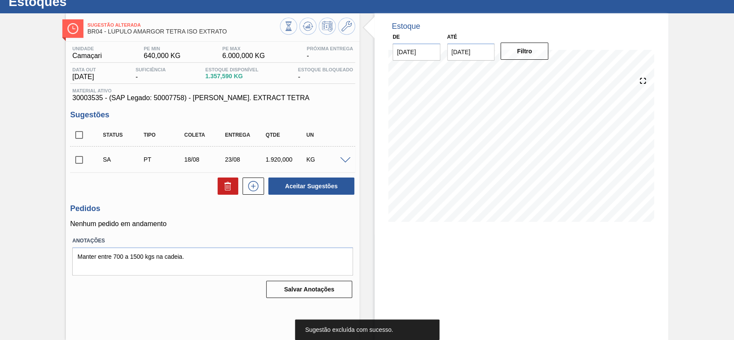
click at [343, 161] on span at bounding box center [345, 160] width 10 height 6
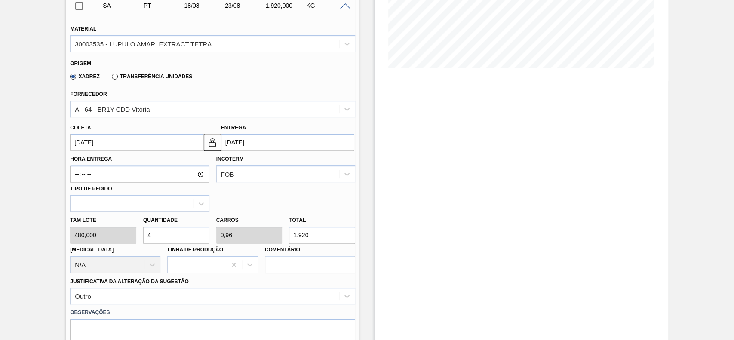
scroll to position [202, 0]
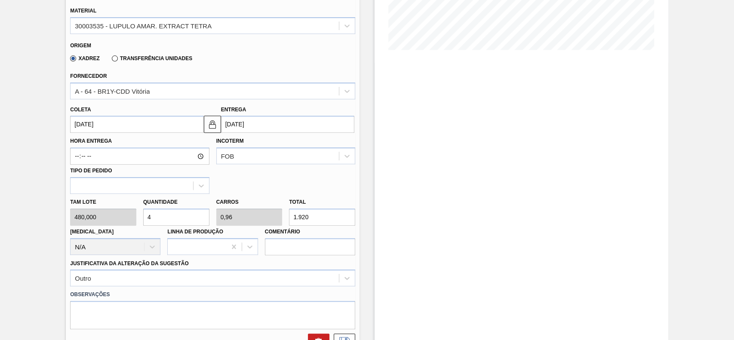
click at [188, 223] on input "4" at bounding box center [176, 216] width 66 height 17
type input "0"
type input "5"
type input "1,2"
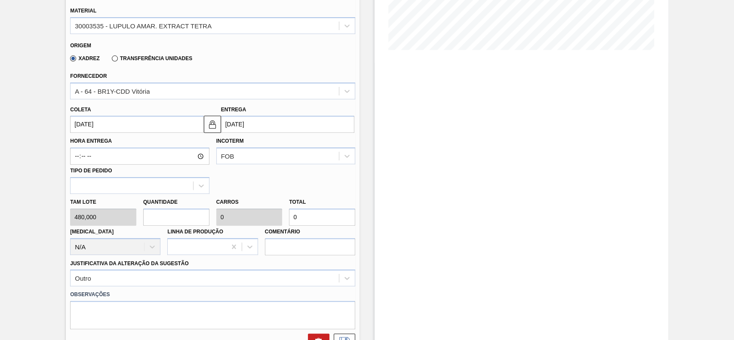
type input "2.400"
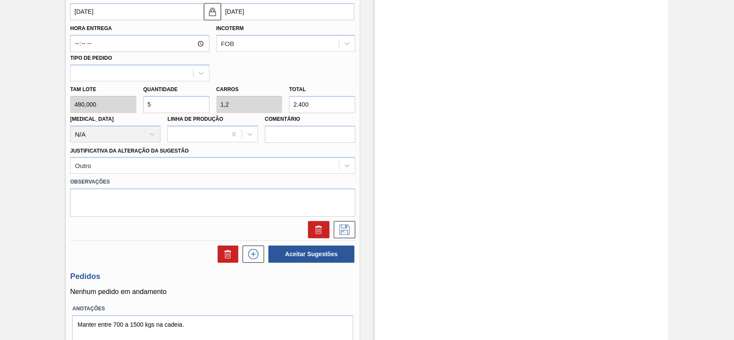
scroll to position [316, 0]
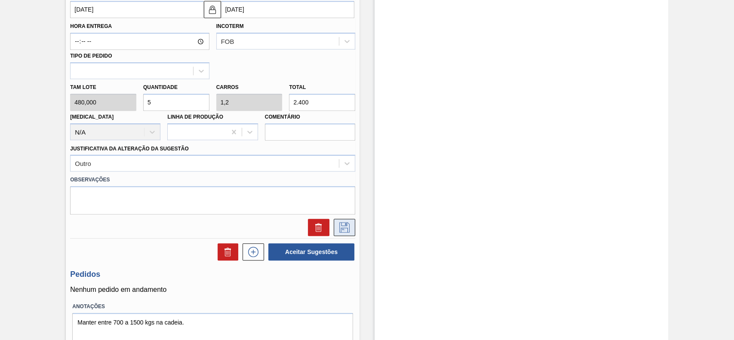
type input "5"
click at [351, 225] on button at bounding box center [344, 227] width 21 height 17
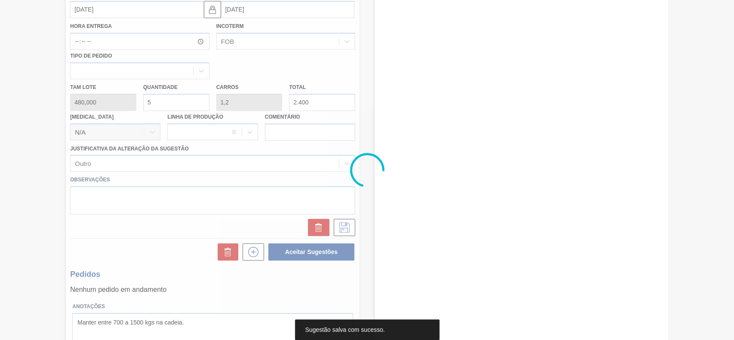
scroll to position [30, 0]
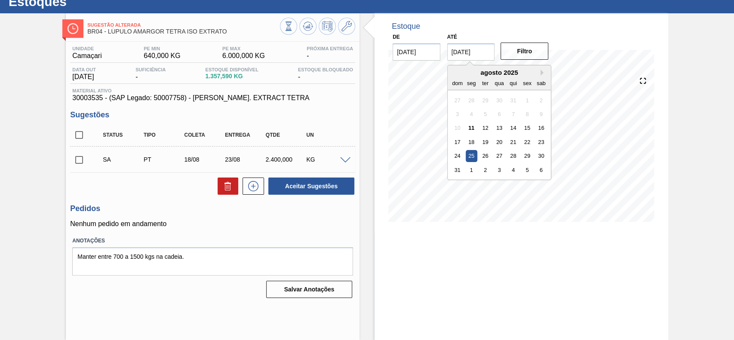
click at [487, 52] on input "25/08/2025" at bounding box center [471, 51] width 48 height 17
click at [537, 71] on div "agosto 2025" at bounding box center [498, 72] width 103 height 7
click at [539, 71] on div "agosto 2025" at bounding box center [498, 72] width 103 height 7
click at [540, 71] on button "Next Month" at bounding box center [543, 73] width 6 height 6
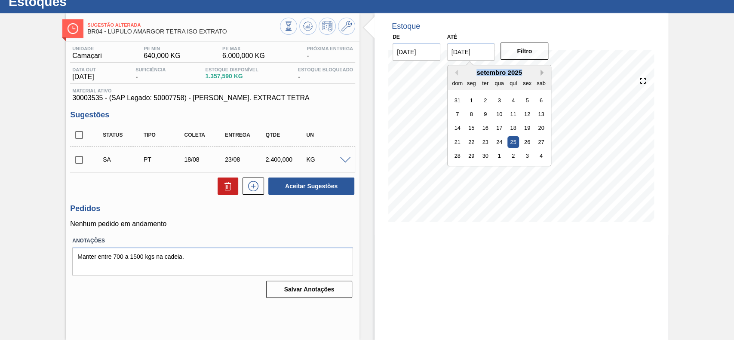
click at [540, 71] on button "Next Month" at bounding box center [543, 73] width 6 height 6
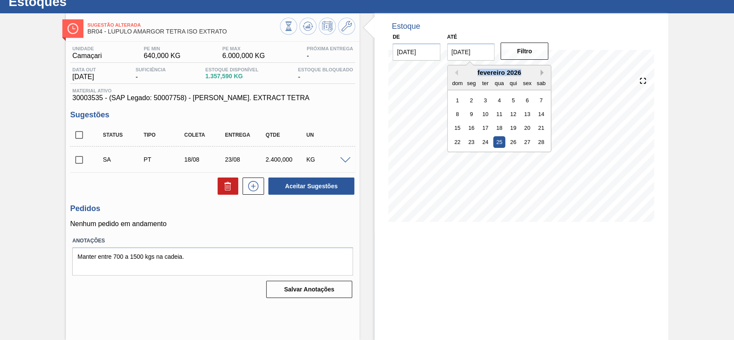
click at [540, 71] on button "Next Month" at bounding box center [543, 73] width 6 height 6
click at [533, 164] on div "março 2026 dom seg ter qua qui sex sab 1 2 3 4 5 6 7 8 9 10 11 12 13 14 15 16 1…" at bounding box center [498, 115] width 103 height 101
click at [538, 158] on div "4" at bounding box center [541, 156] width 12 height 12
type input "[DATE]"
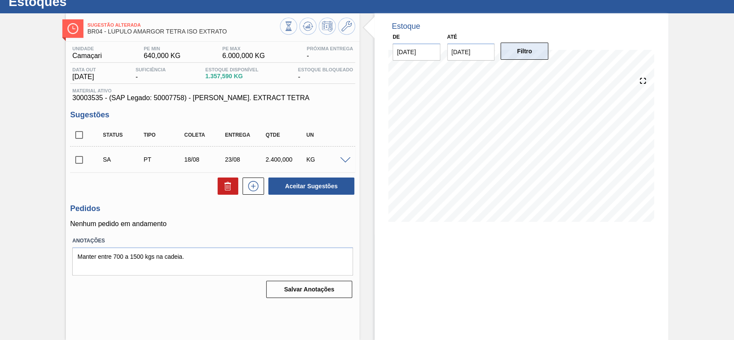
click at [533, 59] on button "Filtro" at bounding box center [524, 51] width 48 height 17
click at [83, 158] on input "checkbox" at bounding box center [79, 160] width 18 height 18
checkbox input "true"
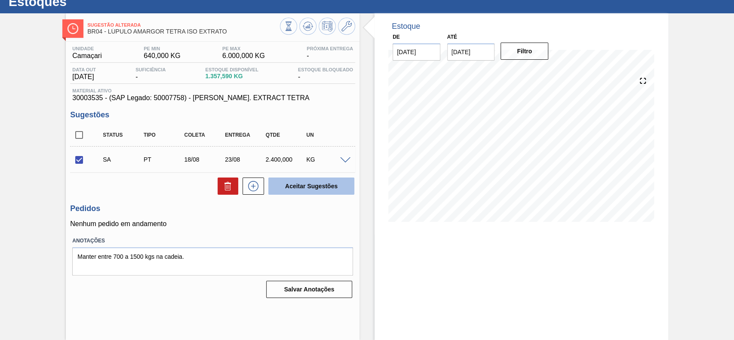
click at [312, 194] on button "Aceitar Sugestões" at bounding box center [311, 186] width 86 height 17
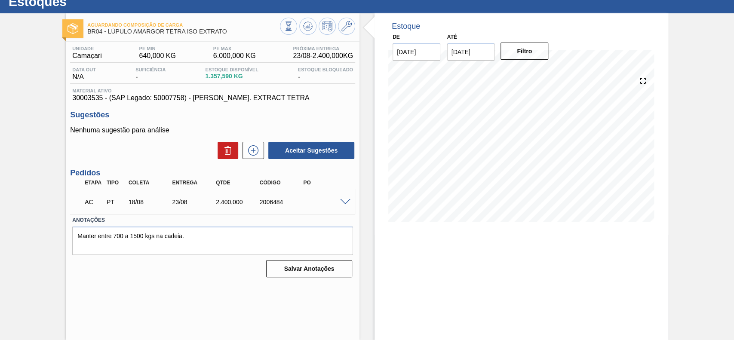
click at [342, 202] on span at bounding box center [345, 202] width 10 height 6
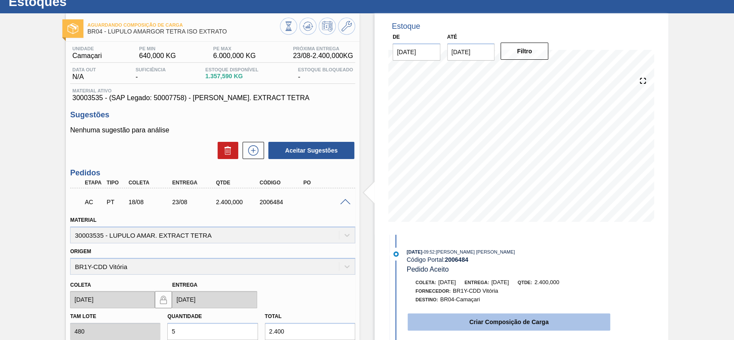
click at [463, 324] on button "Criar Composição de Carga" at bounding box center [508, 321] width 202 height 17
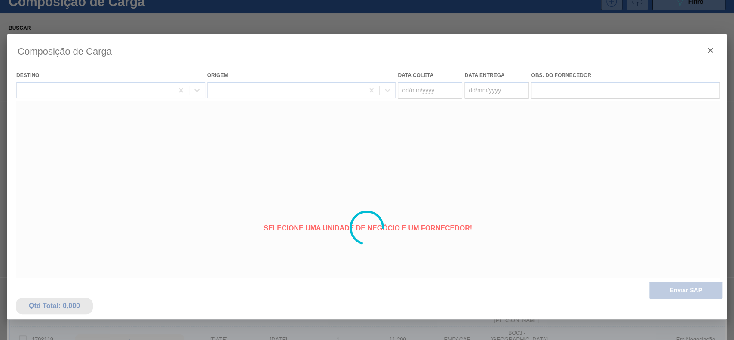
type coleta "[DATE]"
type entrega "[DATE]"
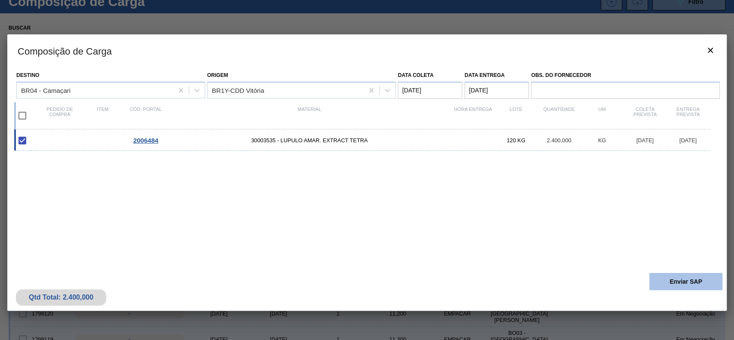
click at [677, 277] on button "Enviar SAP" at bounding box center [685, 281] width 73 height 17
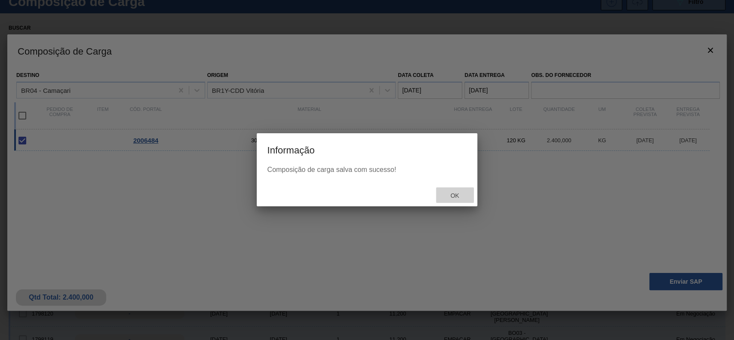
click at [457, 194] on span "Ok" at bounding box center [454, 195] width 22 height 7
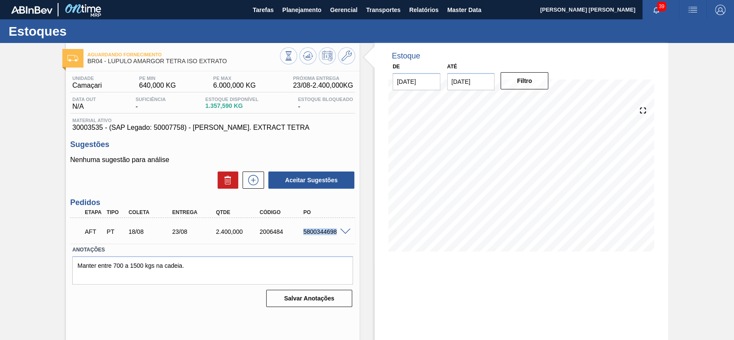
drag, startPoint x: 302, startPoint y: 233, endPoint x: 336, endPoint y: 231, distance: 34.1
click at [336, 231] on div "5800344698" at bounding box center [325, 231] width 49 height 7
copy div "5800344698"
drag, startPoint x: 301, startPoint y: 233, endPoint x: 340, endPoint y: 238, distance: 39.4
click at [340, 238] on div "AFT PT 18/08 23/08 1.920,000 2006485 5800344699" at bounding box center [210, 230] width 262 height 17
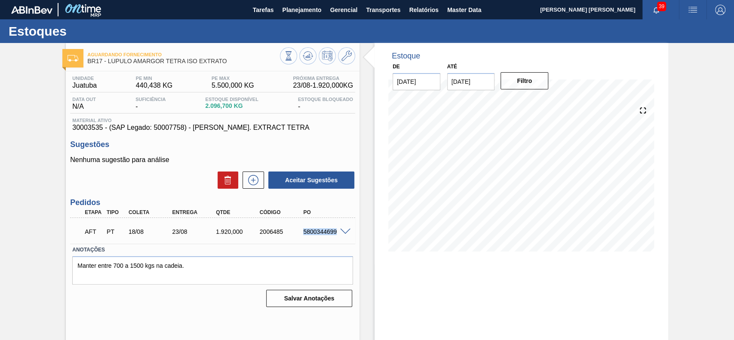
copy div "5800344699"
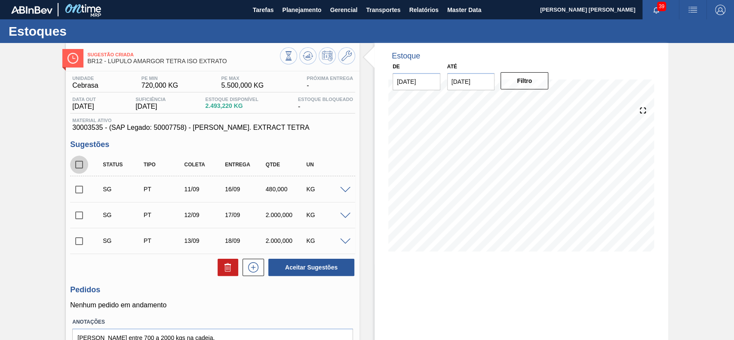
click at [78, 167] on input "checkbox" at bounding box center [79, 165] width 18 height 18
checkbox input "true"
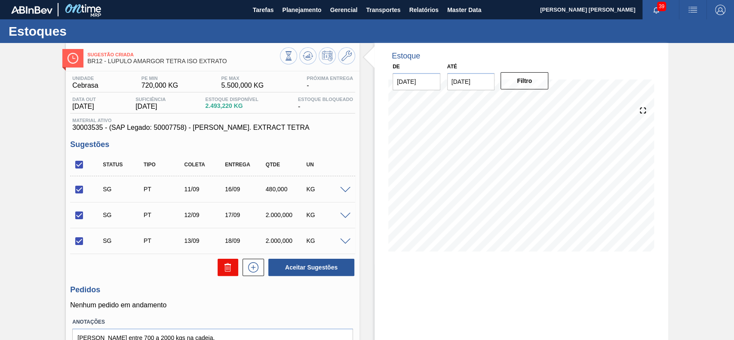
click at [230, 272] on icon at bounding box center [228, 267] width 10 height 10
checkbox input "false"
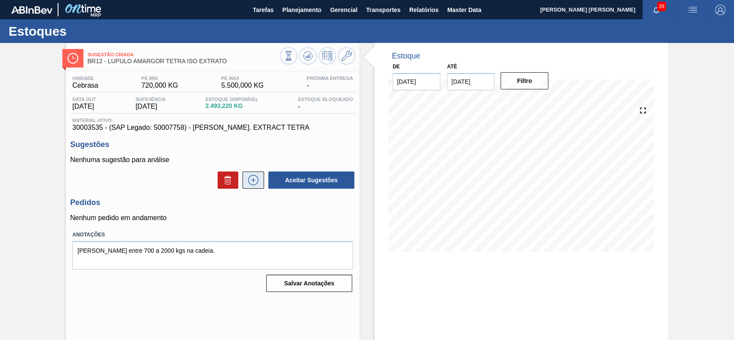
click at [258, 184] on icon at bounding box center [253, 180] width 14 height 10
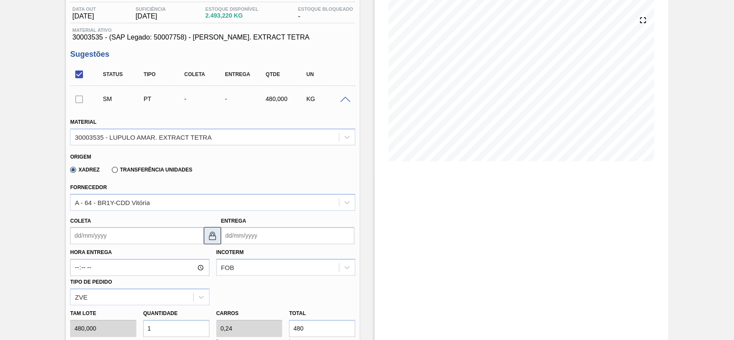
scroll to position [114, 0]
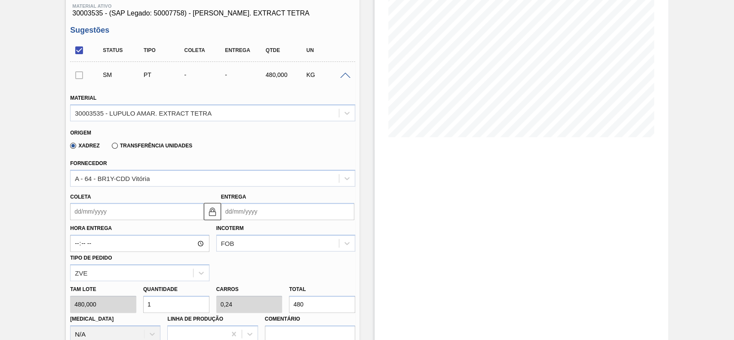
drag, startPoint x: 164, startPoint y: 214, endPoint x: 141, endPoint y: 227, distance: 26.0
click at [164, 214] on input "Coleta" at bounding box center [136, 211] width 133 height 17
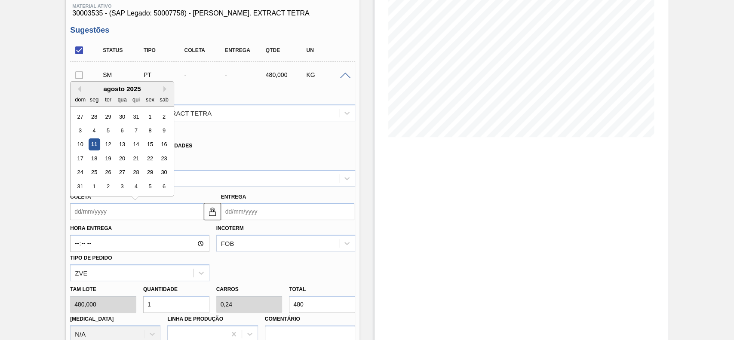
click at [95, 151] on div "10 11 12 13 14 15 16" at bounding box center [122, 145] width 98 height 14
click at [94, 153] on div "17 18 19 20 21 22 23" at bounding box center [122, 159] width 98 height 14
click at [95, 158] on div "18" at bounding box center [95, 159] width 12 height 12
type input "[DATE]"
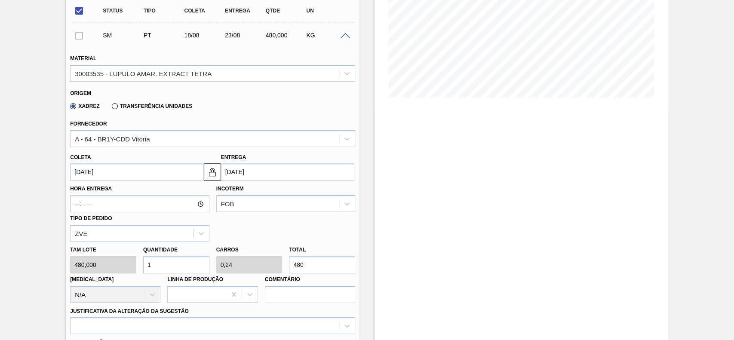
scroll to position [172, 0]
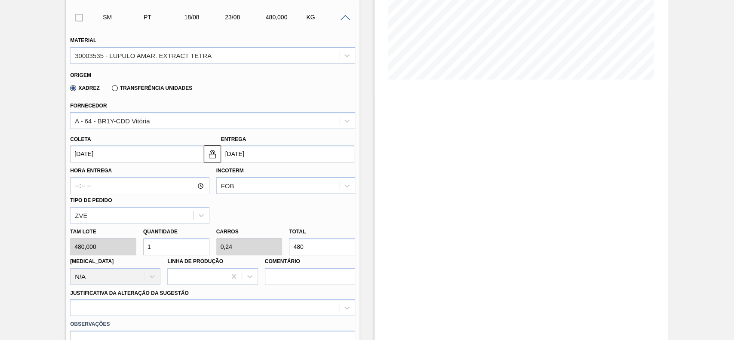
click at [167, 245] on input "1" at bounding box center [176, 246] width 66 height 17
type input "0"
type input "5"
type input "1,2"
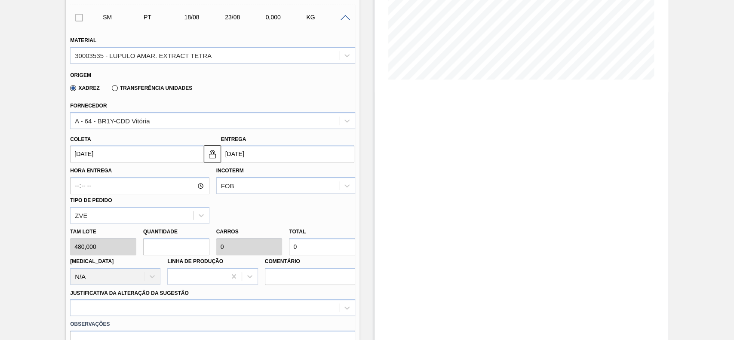
type input "2.400"
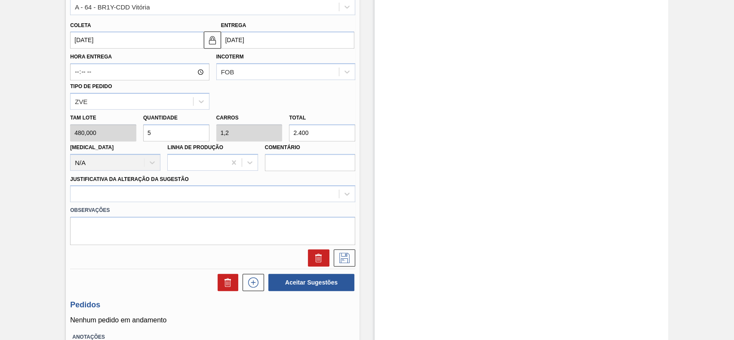
scroll to position [286, 0]
type input "0"
type input "4"
type input "0,96"
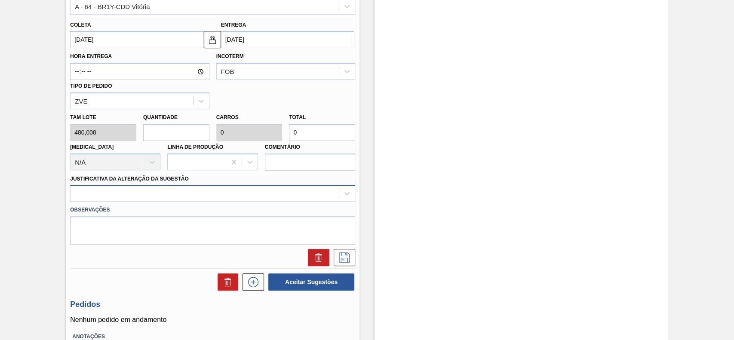
type input "1.920"
type input "4"
click at [153, 195] on div at bounding box center [204, 193] width 268 height 12
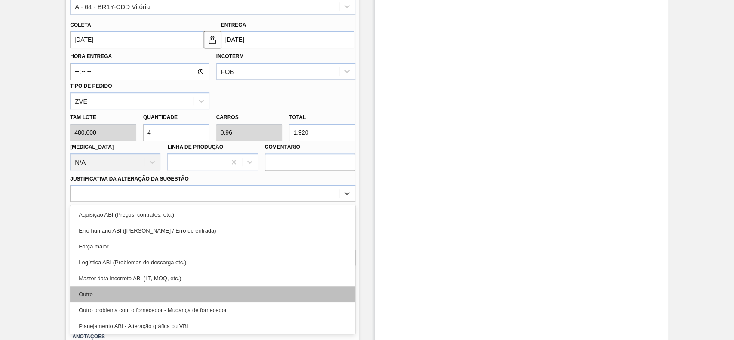
click at [119, 291] on div "Outro" at bounding box center [212, 294] width 285 height 16
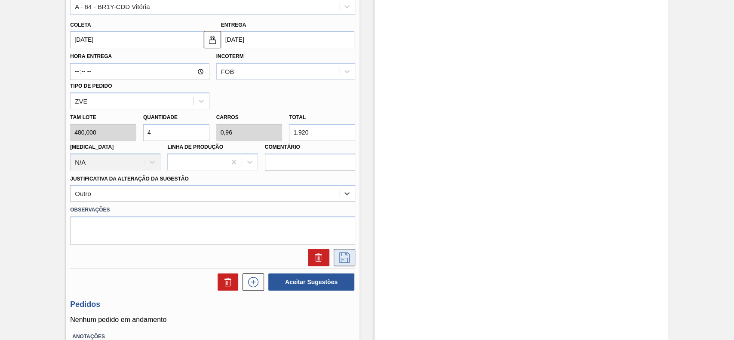
click at [348, 251] on button at bounding box center [344, 257] width 21 height 17
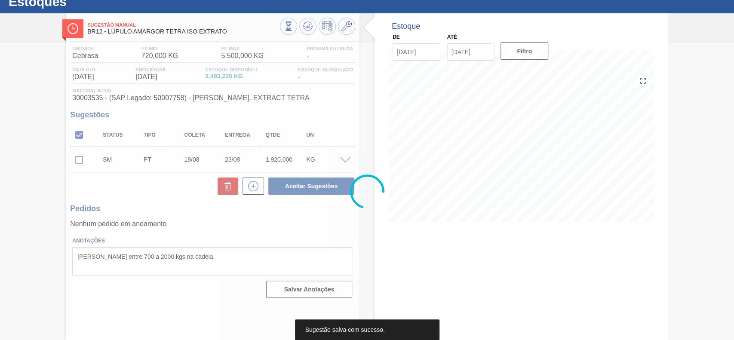
scroll to position [30, 0]
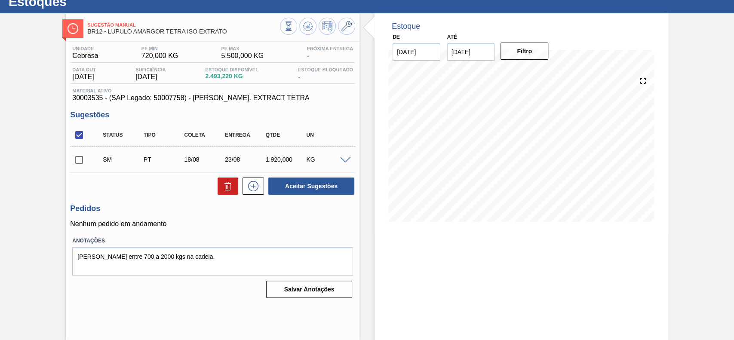
click at [345, 157] on div at bounding box center [346, 159] width 17 height 6
click at [344, 160] on span at bounding box center [345, 160] width 10 height 6
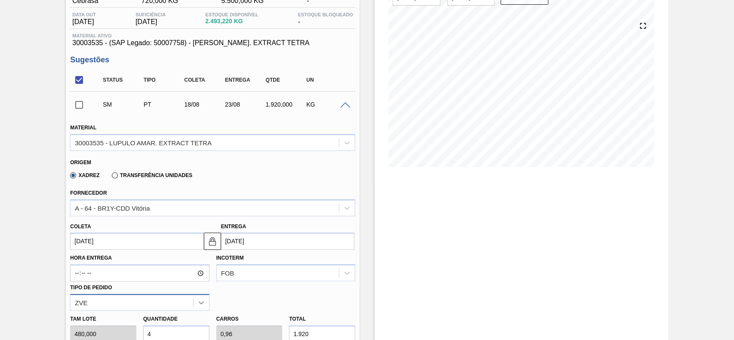
scroll to position [144, 0]
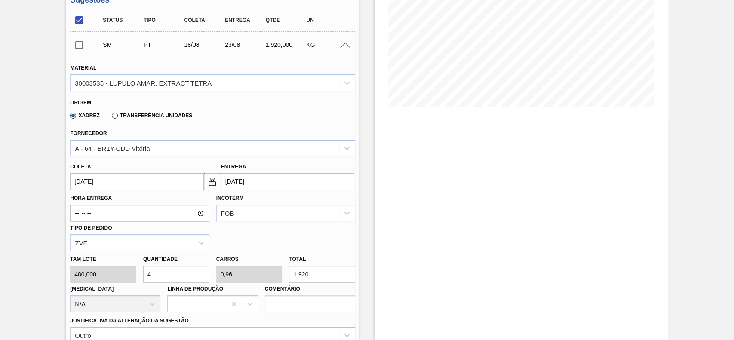
click at [186, 280] on input "4" at bounding box center [176, 274] width 66 height 17
type input "0"
type input "5"
type input "1,2"
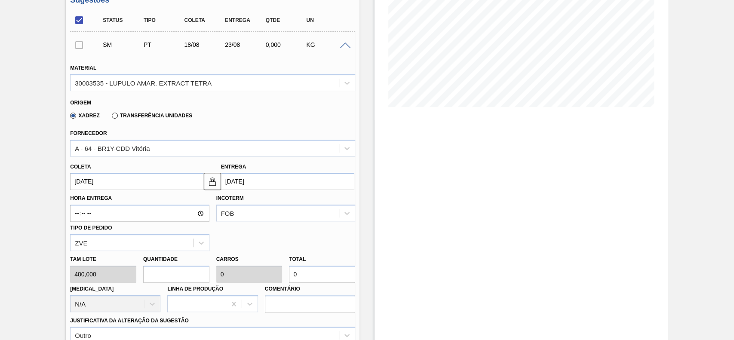
type input "2.400"
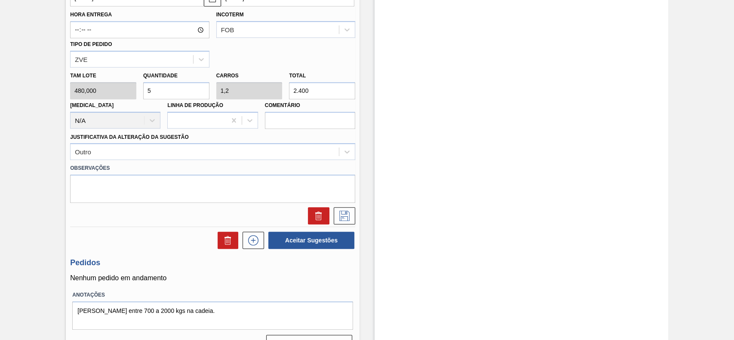
scroll to position [347, 0]
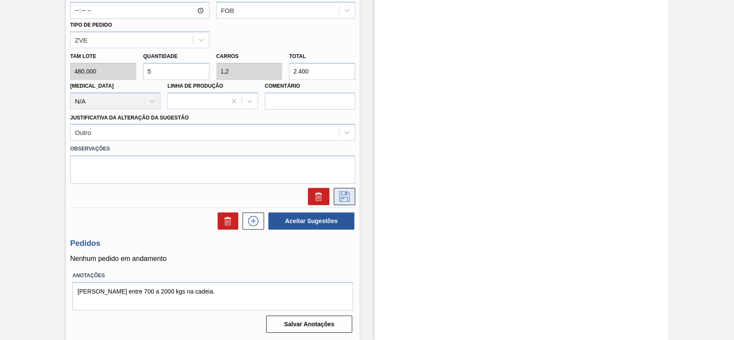
type input "5"
click at [347, 194] on icon at bounding box center [344, 196] width 14 height 10
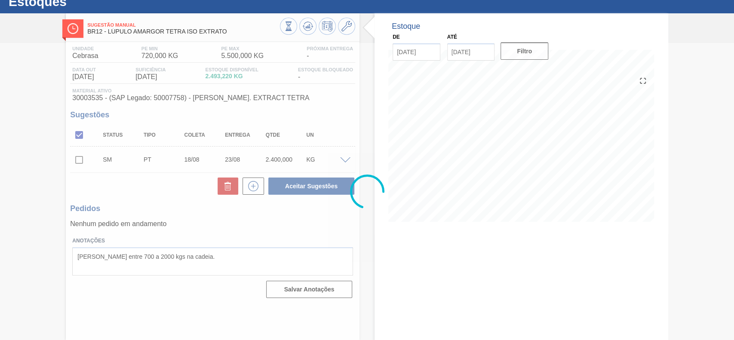
scroll to position [30, 0]
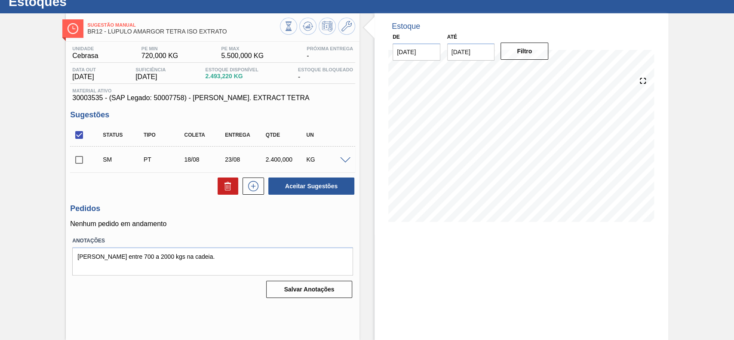
click at [83, 159] on input "checkbox" at bounding box center [79, 160] width 18 height 18
checkbox input "true"
click at [337, 181] on button "Aceitar Sugestões" at bounding box center [311, 186] width 86 height 17
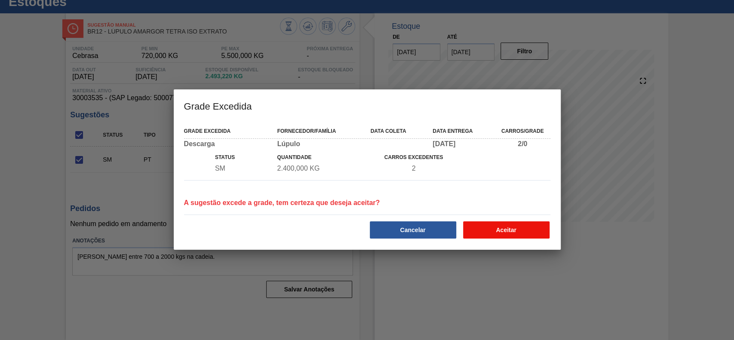
click at [502, 225] on button "Aceitar" at bounding box center [506, 229] width 86 height 17
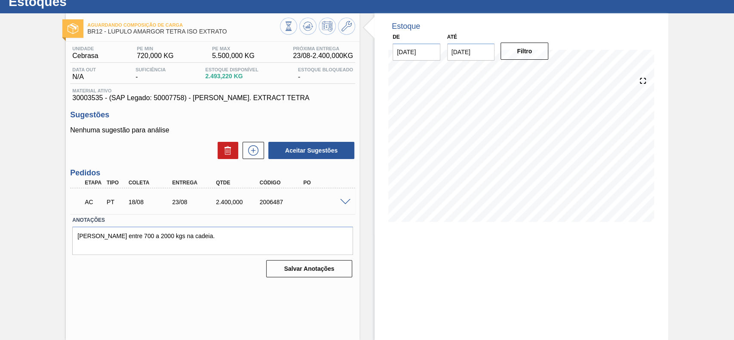
click at [348, 203] on span at bounding box center [345, 202] width 10 height 6
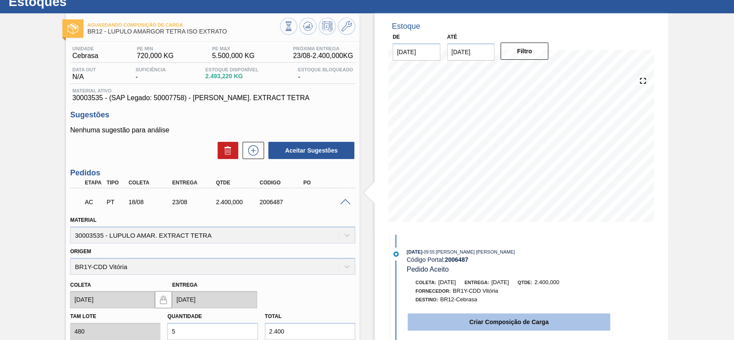
click at [472, 320] on button "Criar Composição de Carga" at bounding box center [508, 321] width 202 height 17
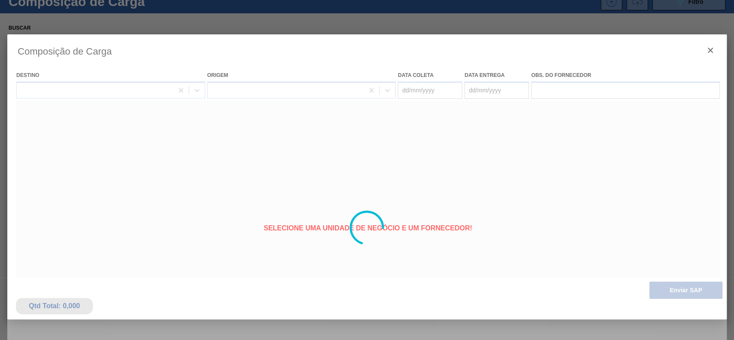
type coleta "[DATE]"
type entrega "[DATE]"
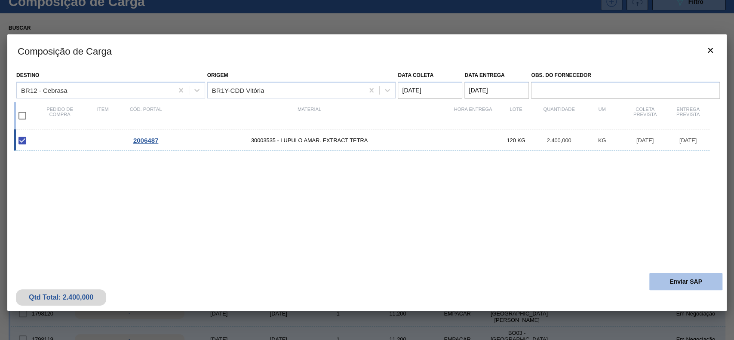
click at [694, 282] on button "Enviar SAP" at bounding box center [685, 281] width 73 height 17
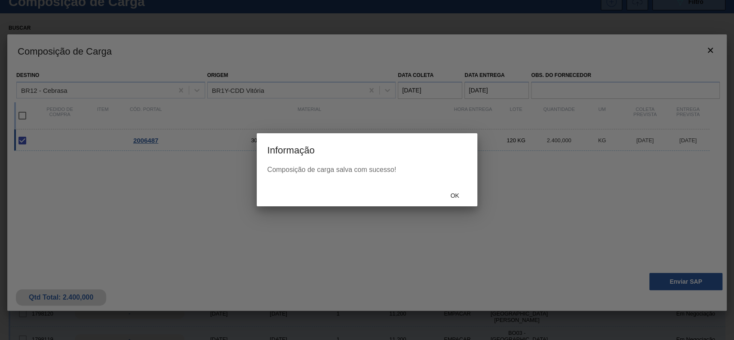
click at [447, 193] on span "Ok" at bounding box center [454, 195] width 22 height 7
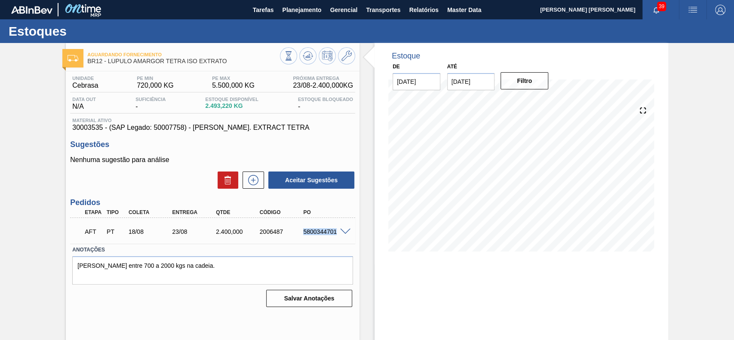
drag, startPoint x: 299, startPoint y: 232, endPoint x: 347, endPoint y: 233, distance: 47.7
click at [347, 233] on div "AFT PT 18/08 23/08 2.400,000 2006487 5800344701" at bounding box center [212, 230] width 285 height 21
copy div "5800344701"
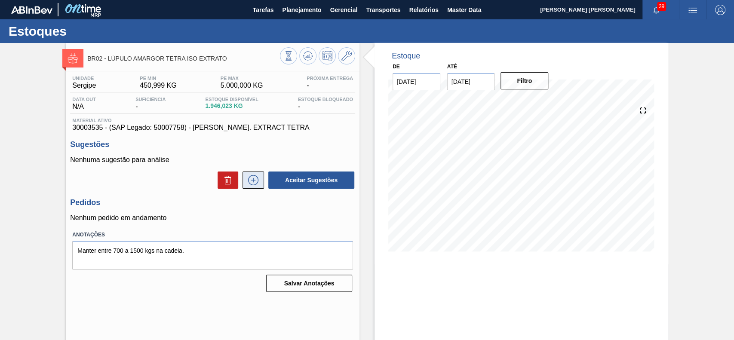
click at [254, 175] on button at bounding box center [252, 179] width 21 height 17
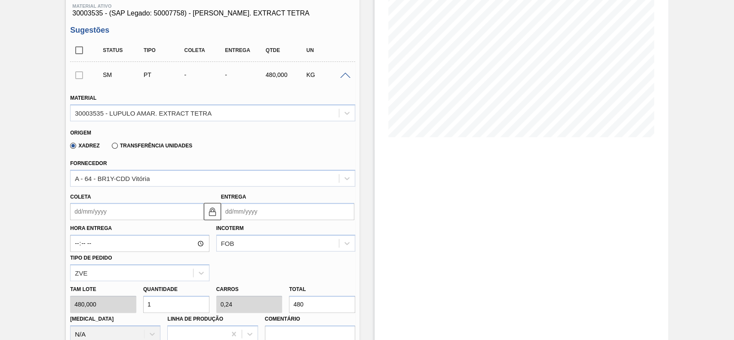
scroll to position [172, 0]
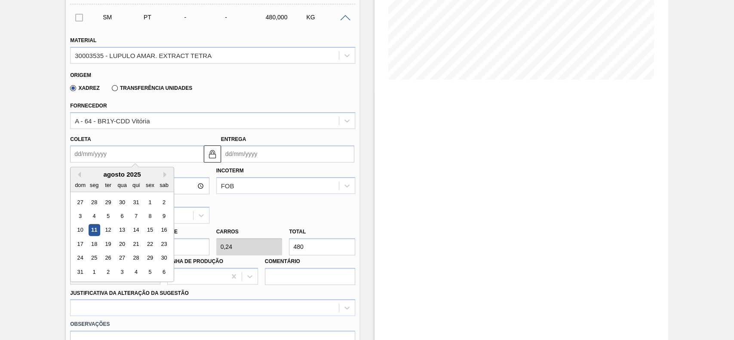
click at [126, 149] on input "Coleta" at bounding box center [136, 153] width 133 height 17
click at [95, 179] on div "dom seg ter qua qui sex sab" at bounding box center [121, 185] width 103 height 14
click at [89, 248] on div "18" at bounding box center [95, 244] width 12 height 12
type input "[DATE]"
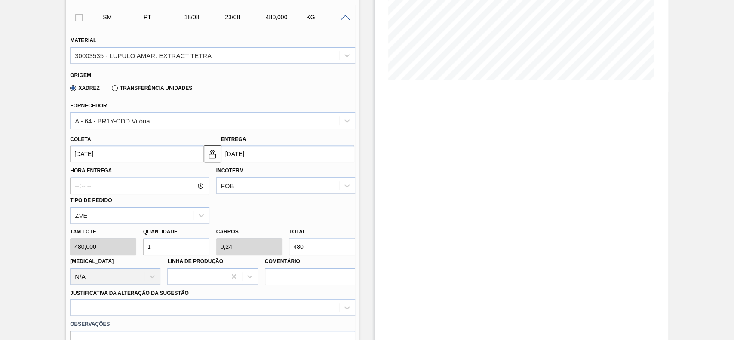
click at [166, 251] on input "1" at bounding box center [176, 246] width 66 height 17
type input "0"
type input "4"
type input "0,96"
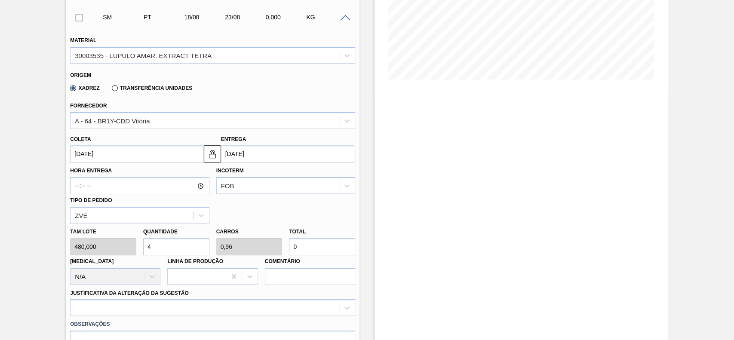
type input "1.920"
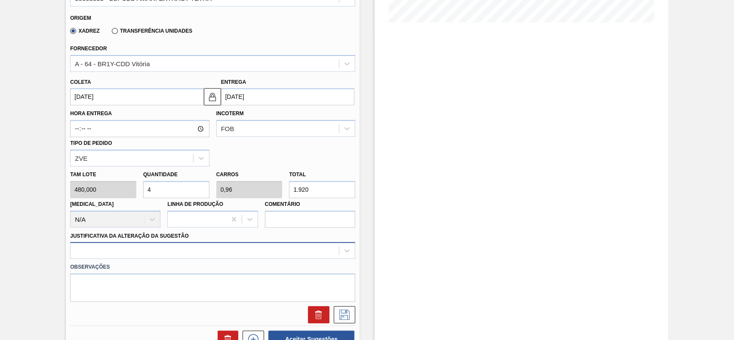
type input "4"
click at [158, 247] on div at bounding box center [212, 250] width 285 height 17
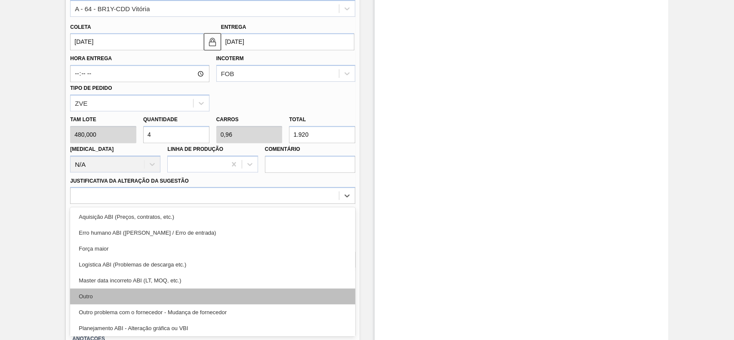
click at [108, 301] on div "Outro" at bounding box center [212, 296] width 285 height 16
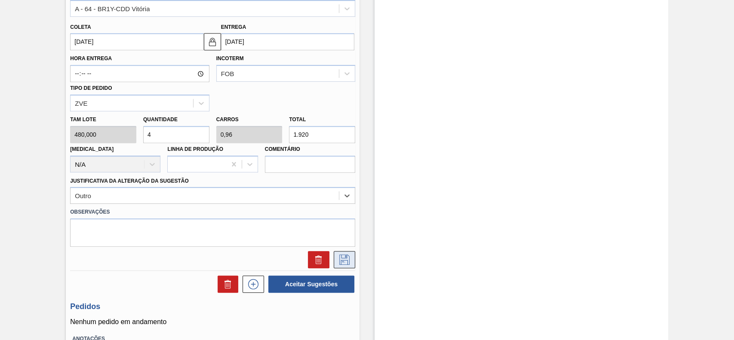
click at [348, 263] on icon at bounding box center [344, 259] width 10 height 10
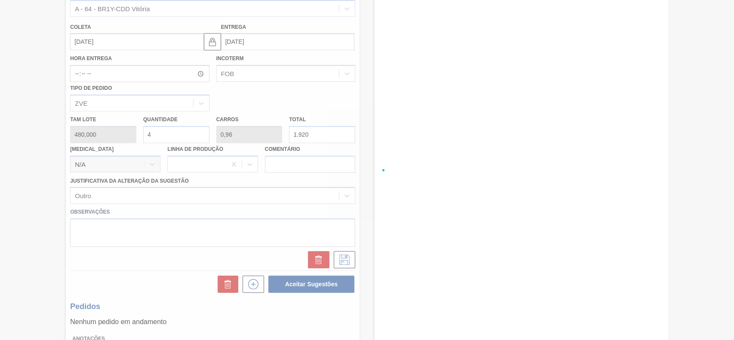
scroll to position [30, 0]
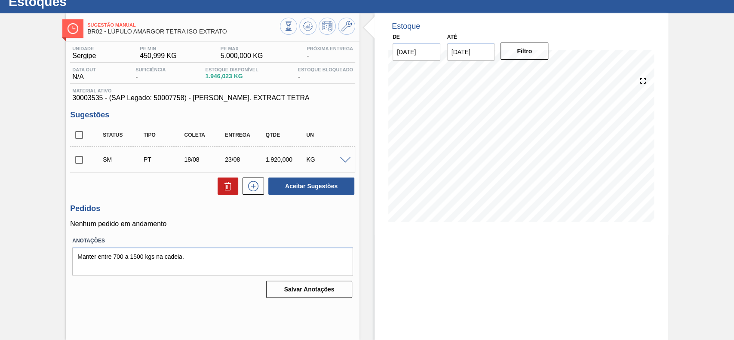
click at [343, 158] on span at bounding box center [345, 160] width 10 height 6
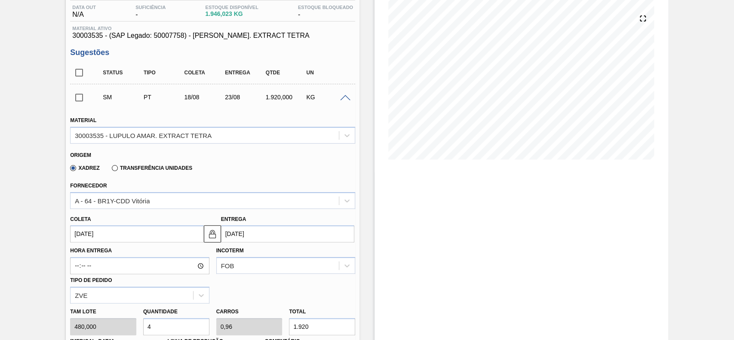
scroll to position [144, 0]
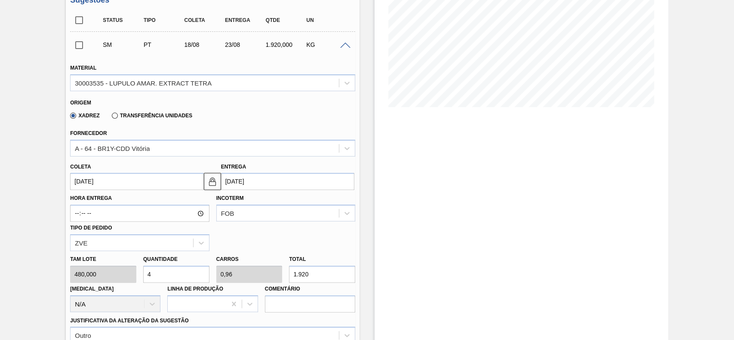
drag, startPoint x: 193, startPoint y: 276, endPoint x: 199, endPoint y: 275, distance: 6.9
click at [196, 276] on input "4" at bounding box center [176, 274] width 66 height 17
type input "0"
type input "3"
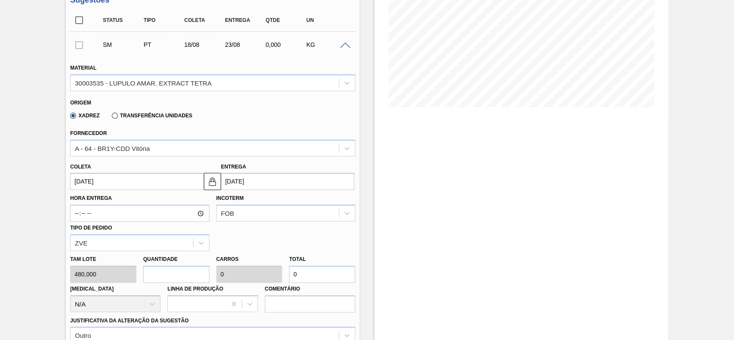
type input "0,72"
type input "1.440"
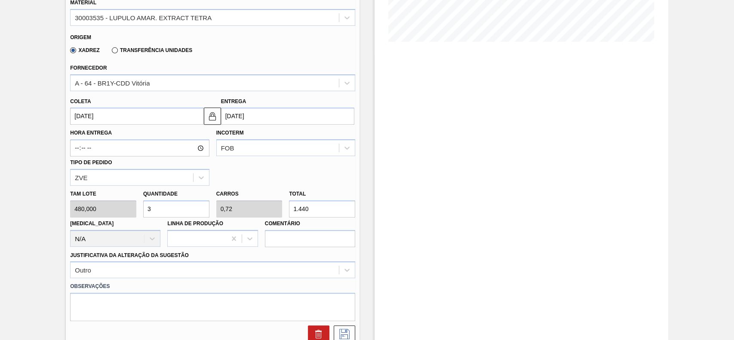
scroll to position [316, 0]
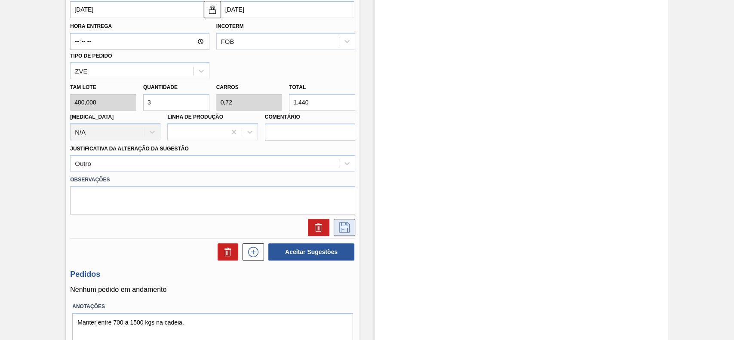
type input "3"
click at [346, 230] on icon at bounding box center [344, 227] width 14 height 10
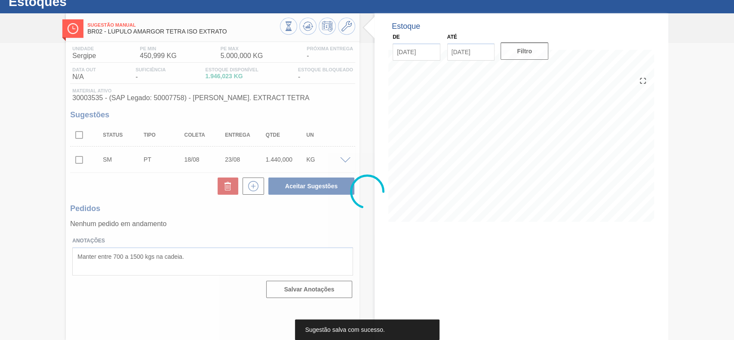
scroll to position [30, 0]
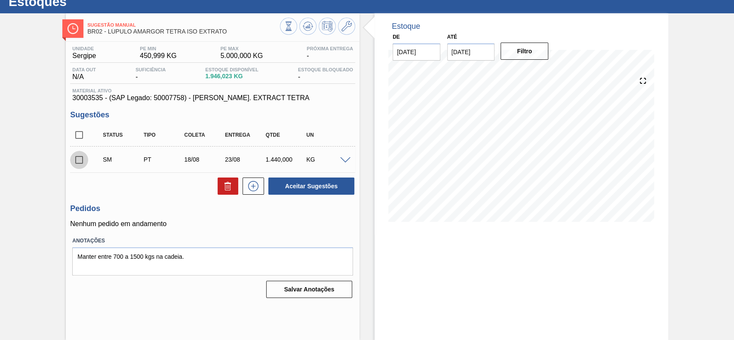
click at [85, 157] on input "checkbox" at bounding box center [79, 160] width 18 height 18
click at [313, 190] on button "Aceitar Sugestões" at bounding box center [311, 186] width 86 height 17
checkbox input "false"
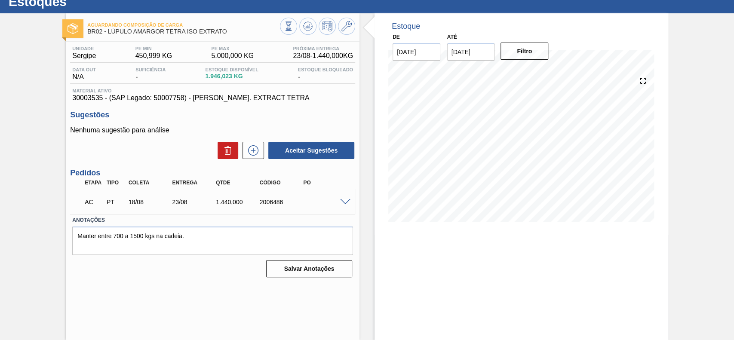
click at [347, 202] on span at bounding box center [345, 202] width 10 height 6
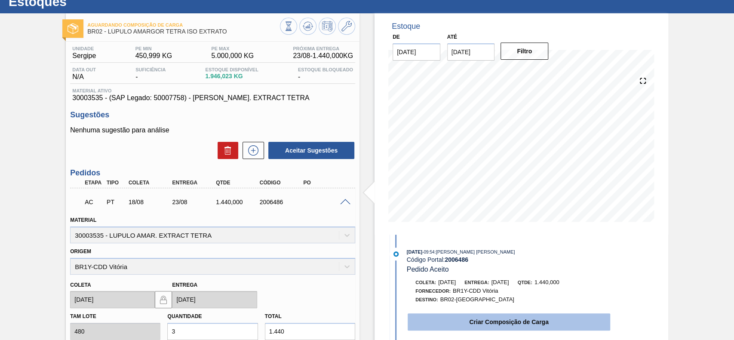
click at [464, 326] on button "Criar Composição de Carga" at bounding box center [508, 321] width 202 height 17
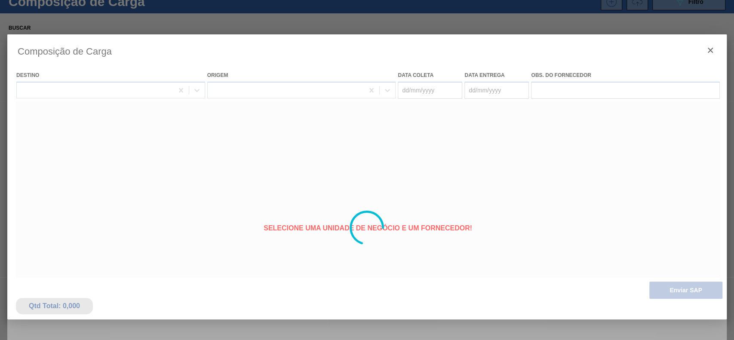
type coleta "[DATE]"
type entrega "[DATE]"
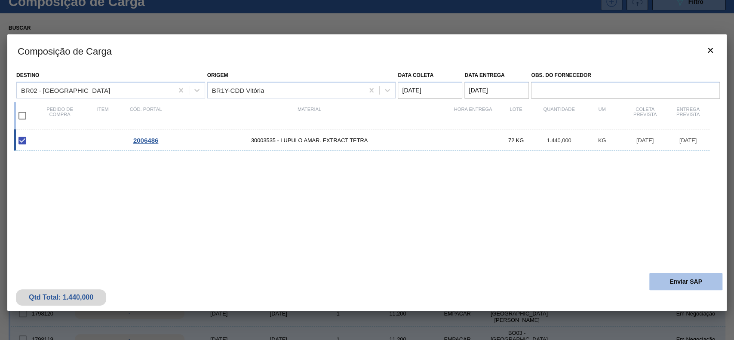
click at [702, 277] on button "Enviar SAP" at bounding box center [685, 281] width 73 height 17
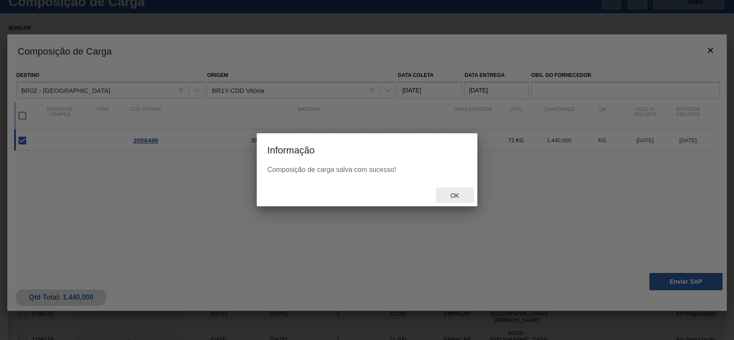
click at [456, 198] on span "Ok" at bounding box center [454, 195] width 22 height 7
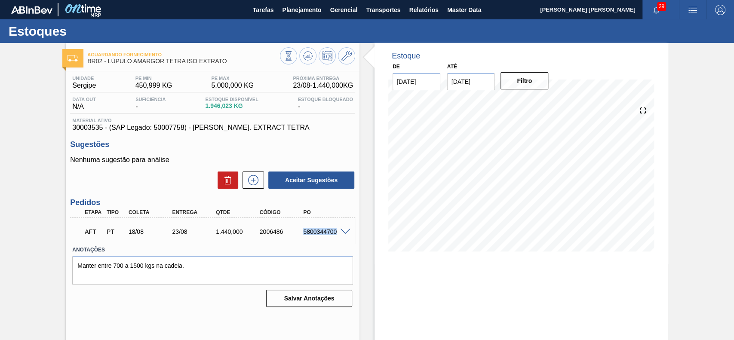
drag, startPoint x: 297, startPoint y: 231, endPoint x: 339, endPoint y: 233, distance: 41.8
click at [339, 233] on div "AFT PT 18/08 23/08 1.440,000 2006486 5800344700" at bounding box center [212, 230] width 285 height 21
copy div "5800344700"
